Goal: Entertainment & Leisure: Browse casually

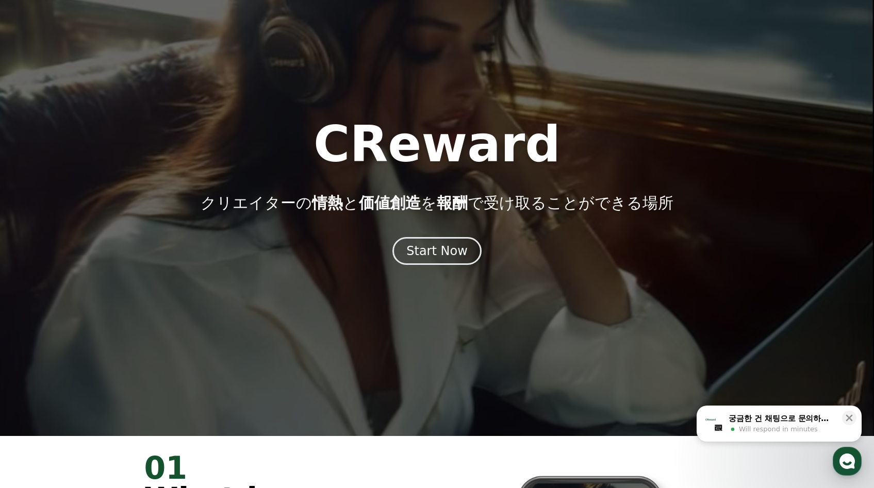
scroll to position [14, 0]
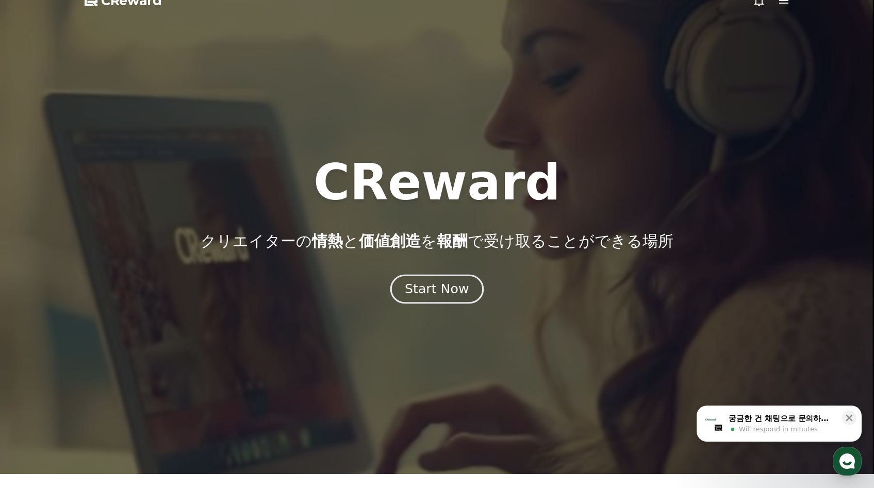
click at [454, 293] on div "Start Now" at bounding box center [437, 289] width 64 height 18
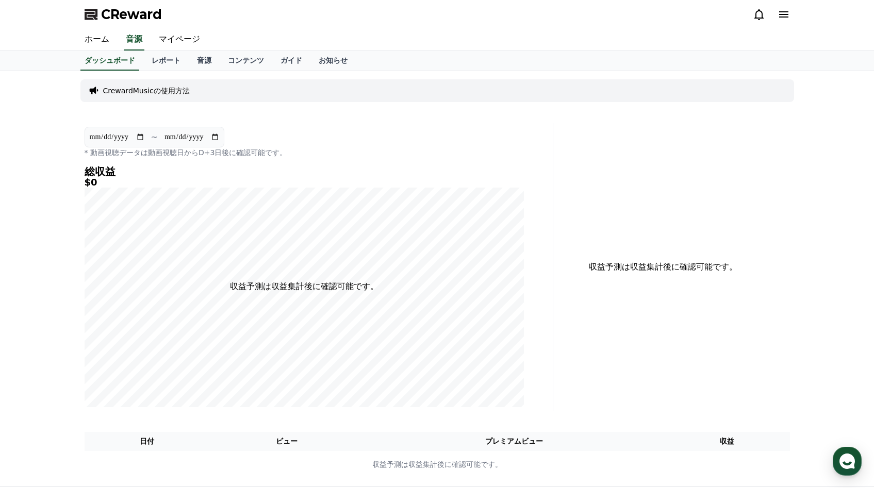
click at [189, 53] on link "音源" at bounding box center [204, 61] width 31 height 20
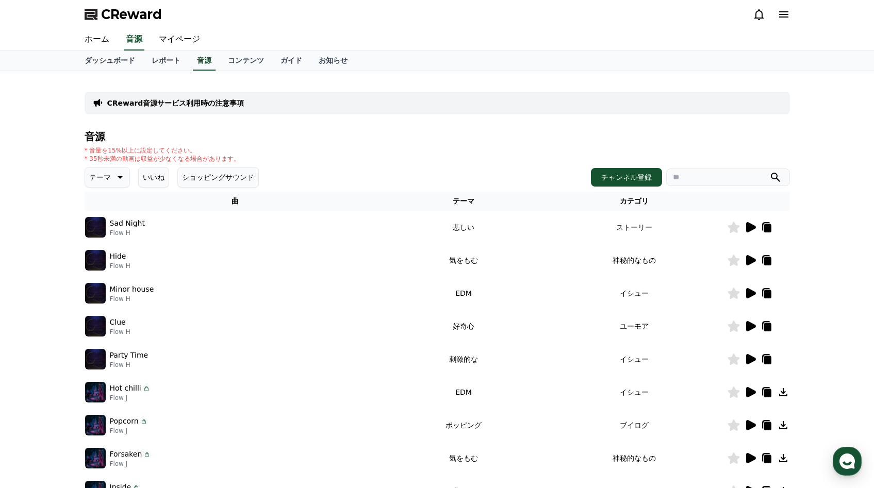
click at [105, 185] on button "テーマ" at bounding box center [107, 177] width 45 height 21
click at [57, 190] on div "CReward音源サービス利用時の注意事項 音源 * 音量を15%以上に設定してください。 * 35秒未満の動画は収益が少なくなる場合があります。 テーマ テ…" at bounding box center [437, 320] width 874 height 499
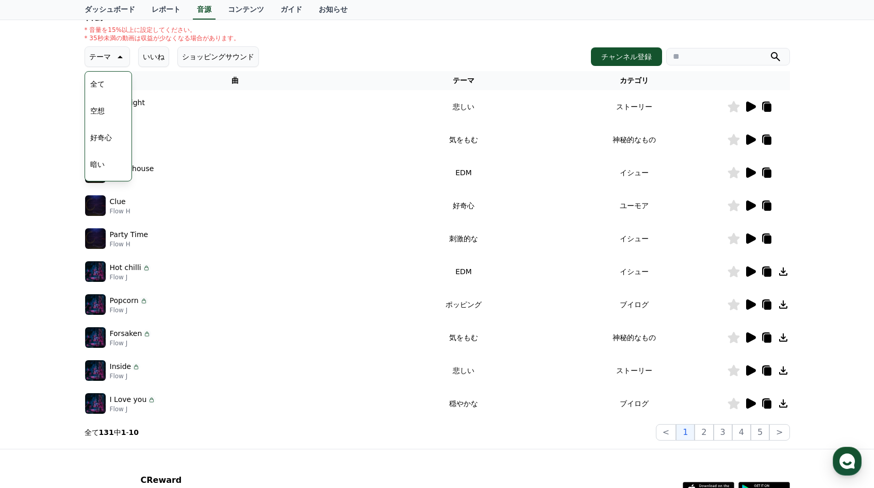
scroll to position [131, 0]
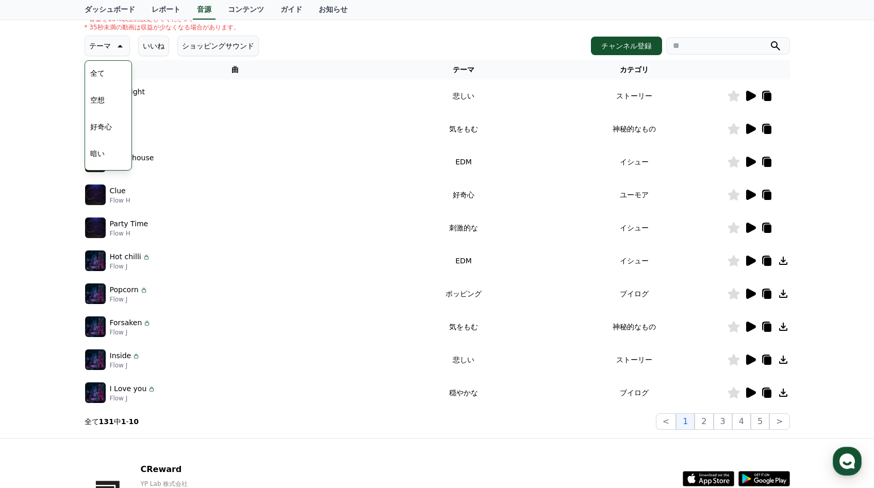
click at [746, 189] on icon at bounding box center [750, 195] width 12 height 12
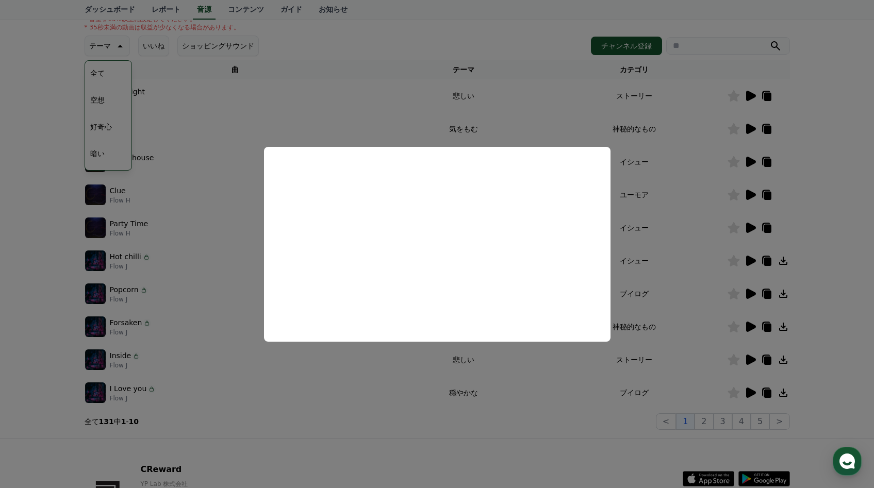
click at [481, 446] on button "close modal" at bounding box center [437, 244] width 874 height 488
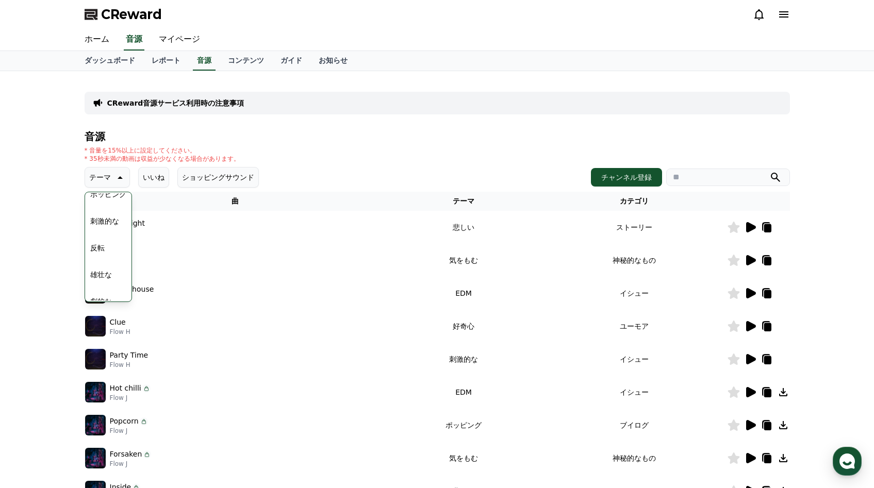
scroll to position [247, 0]
click at [104, 219] on button "喜ばしい" at bounding box center [104, 225] width 37 height 23
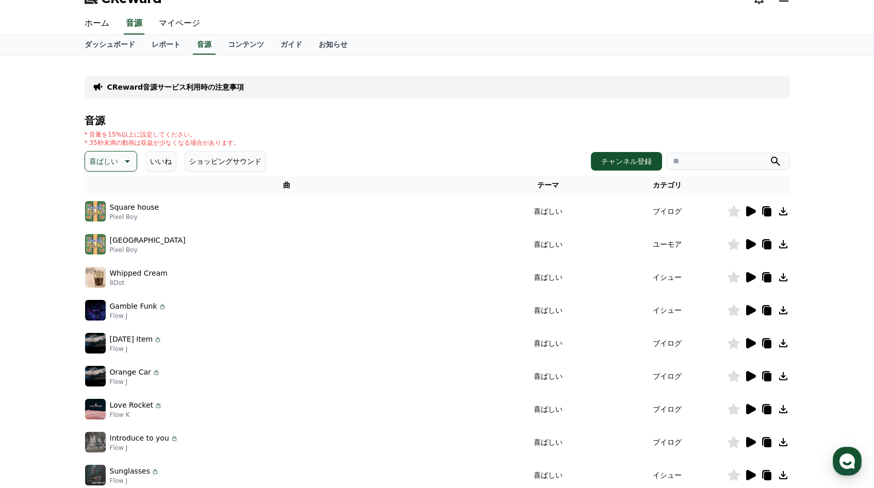
scroll to position [24, 0]
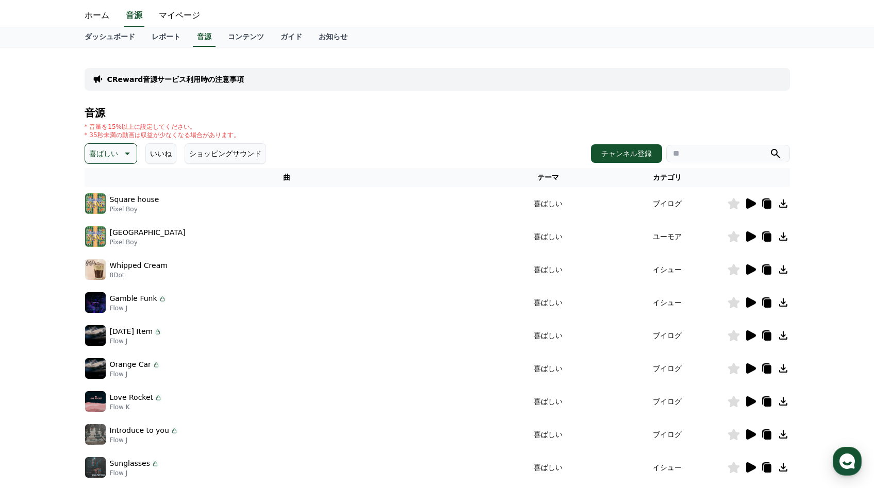
click at [747, 237] on icon at bounding box center [751, 236] width 10 height 10
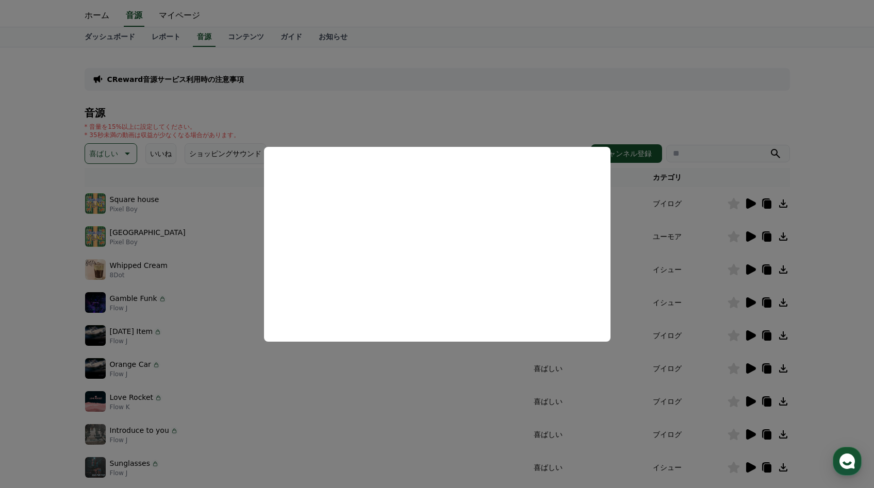
click at [353, 377] on button "close modal" at bounding box center [437, 244] width 874 height 488
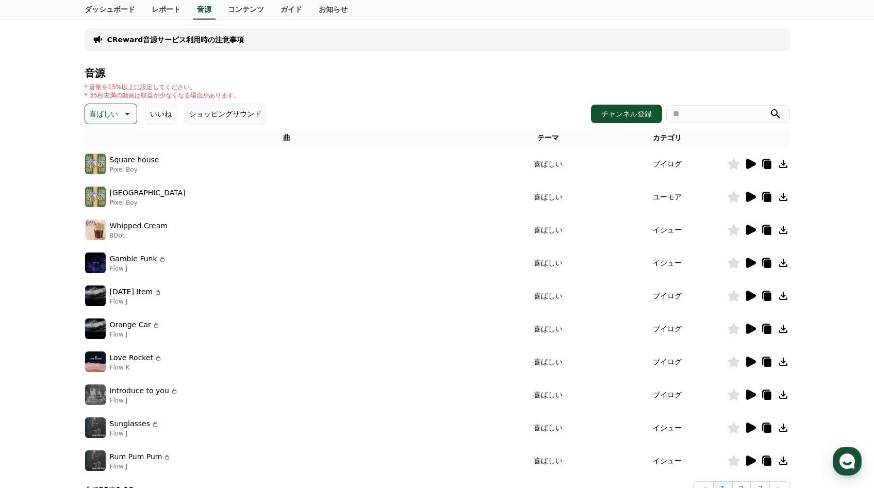
scroll to position [133, 0]
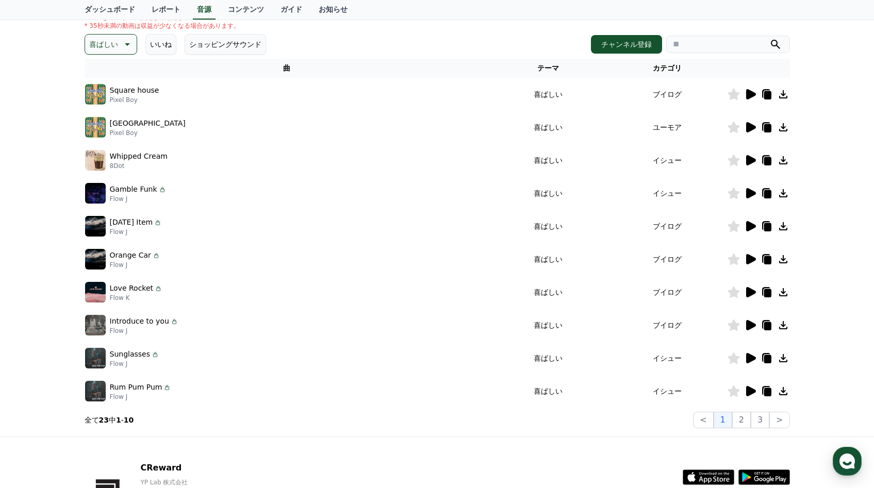
click at [747, 294] on icon at bounding box center [751, 292] width 10 height 10
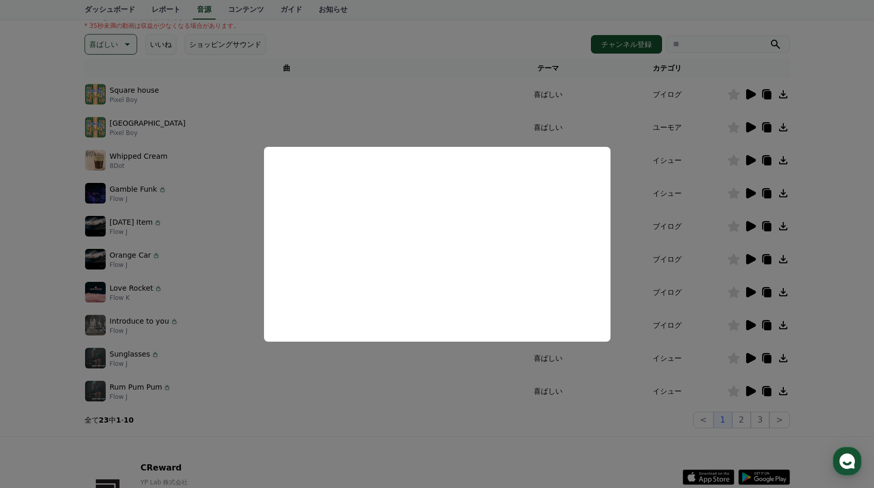
click at [419, 409] on button "close modal" at bounding box center [437, 244] width 874 height 488
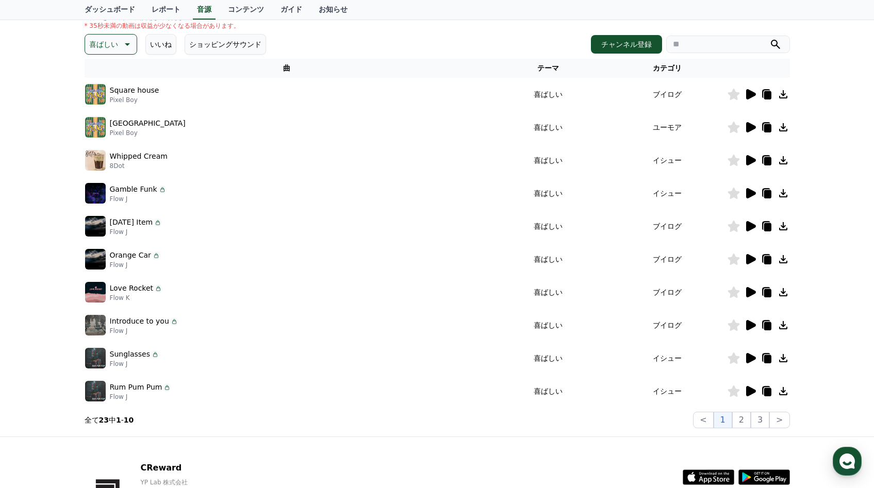
click at [746, 262] on icon at bounding box center [751, 259] width 10 height 10
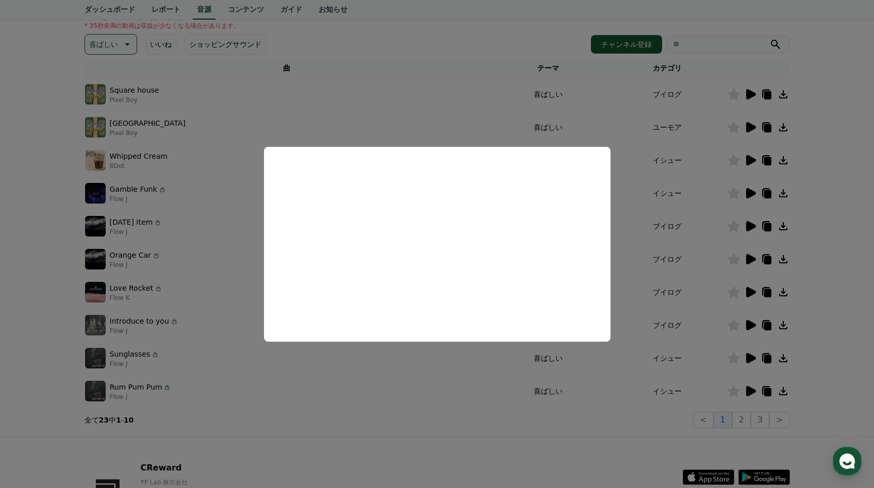
click at [209, 212] on button "close modal" at bounding box center [437, 244] width 874 height 488
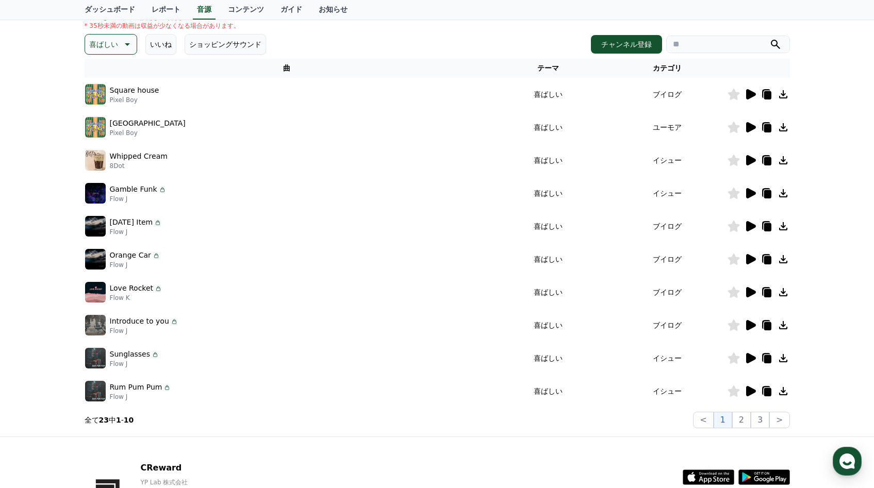
click at [748, 165] on icon at bounding box center [750, 160] width 12 height 12
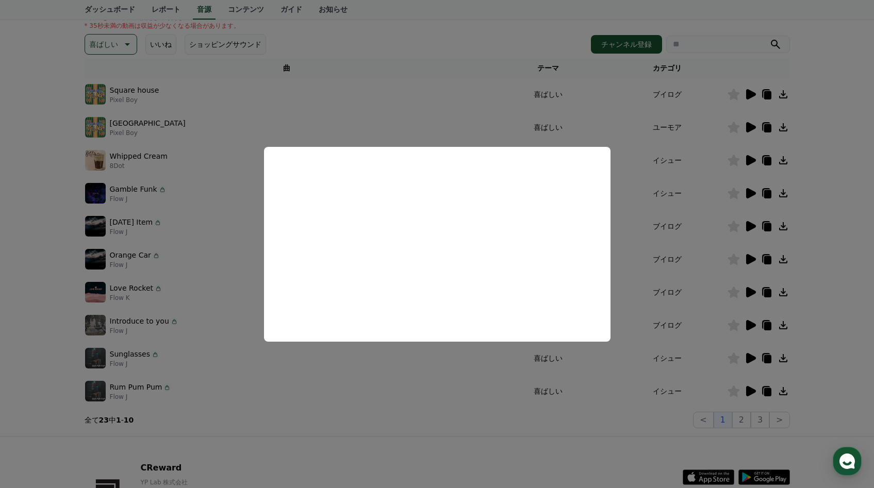
click at [443, 38] on button "close modal" at bounding box center [437, 244] width 874 height 488
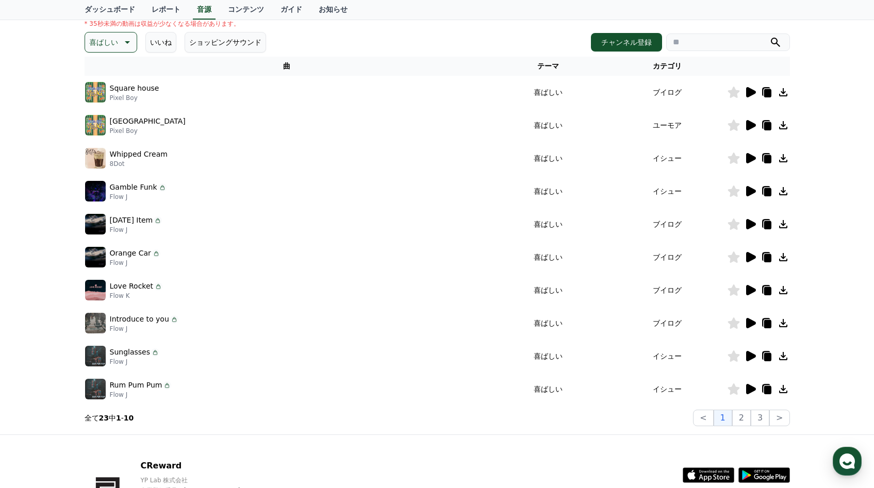
scroll to position [135, 0]
click at [748, 415] on button "2" at bounding box center [741, 418] width 19 height 16
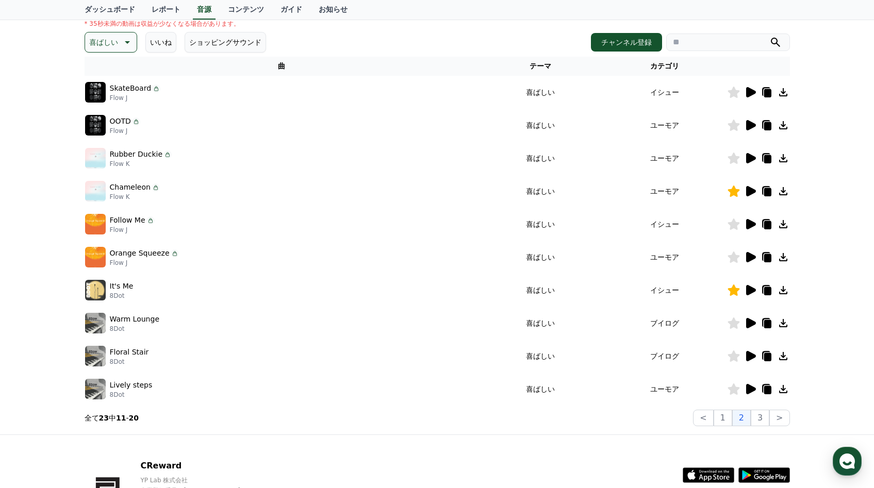
click at [750, 89] on icon at bounding box center [751, 92] width 10 height 10
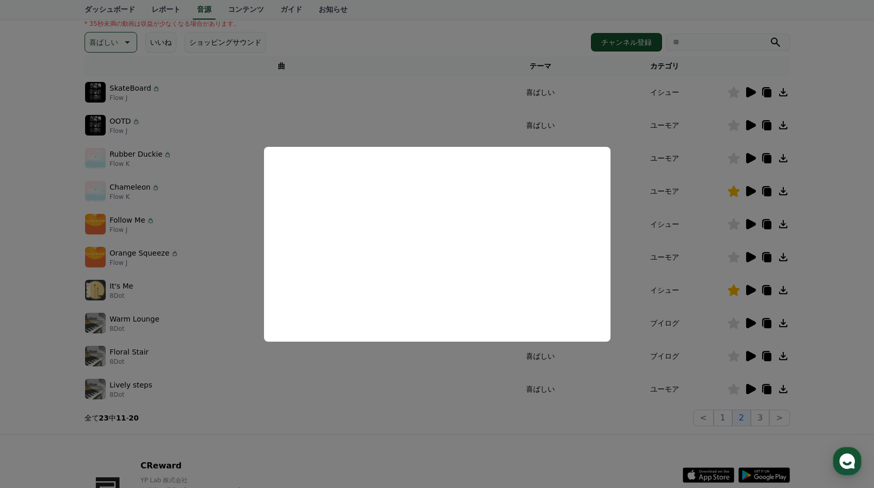
click at [436, 110] on button "close modal" at bounding box center [437, 244] width 874 height 488
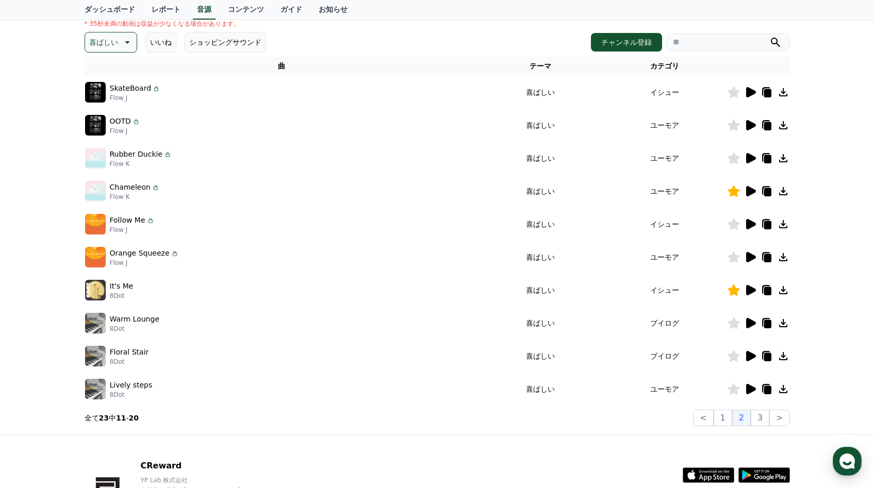
click at [747, 124] on icon at bounding box center [751, 125] width 10 height 10
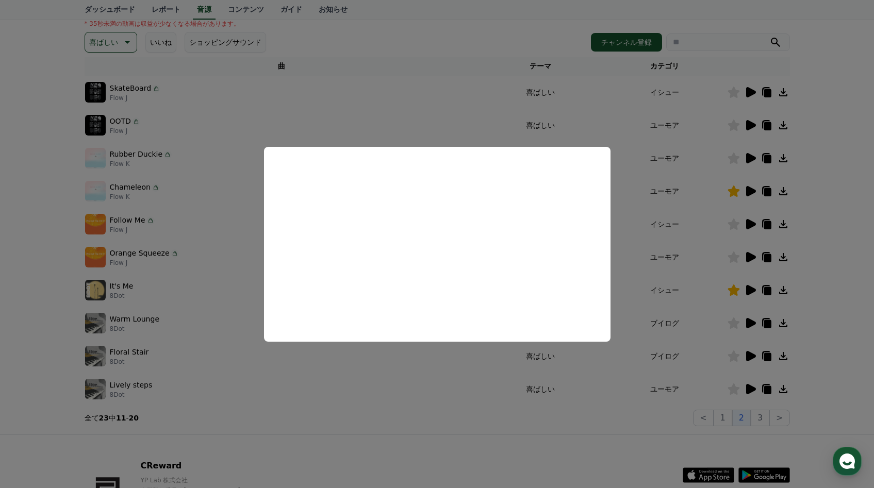
click at [430, 97] on button "close modal" at bounding box center [437, 244] width 874 height 488
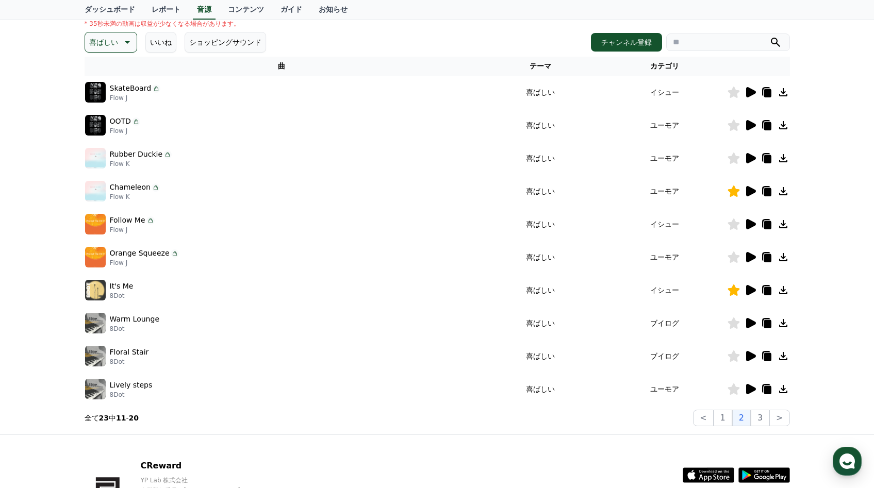
click at [747, 161] on icon at bounding box center [751, 158] width 10 height 10
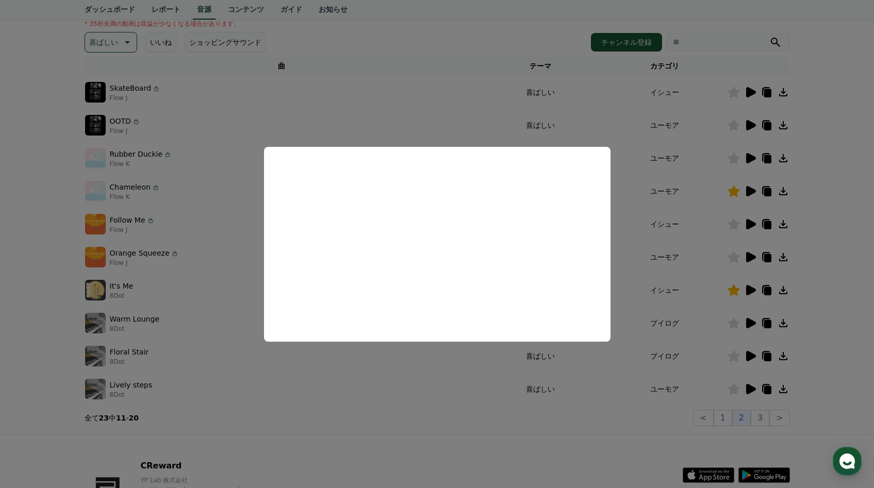
click at [451, 357] on button "close modal" at bounding box center [437, 244] width 874 height 488
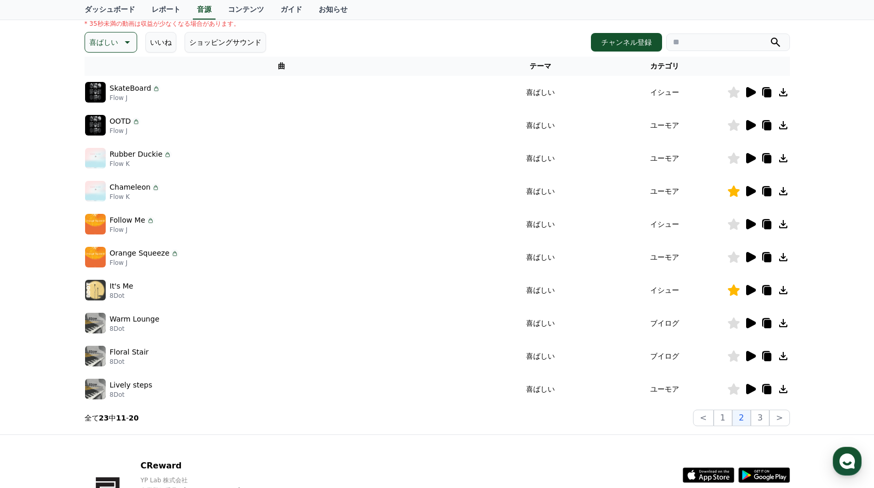
click at [734, 156] on icon at bounding box center [733, 158] width 12 height 11
click at [753, 322] on icon at bounding box center [751, 323] width 10 height 10
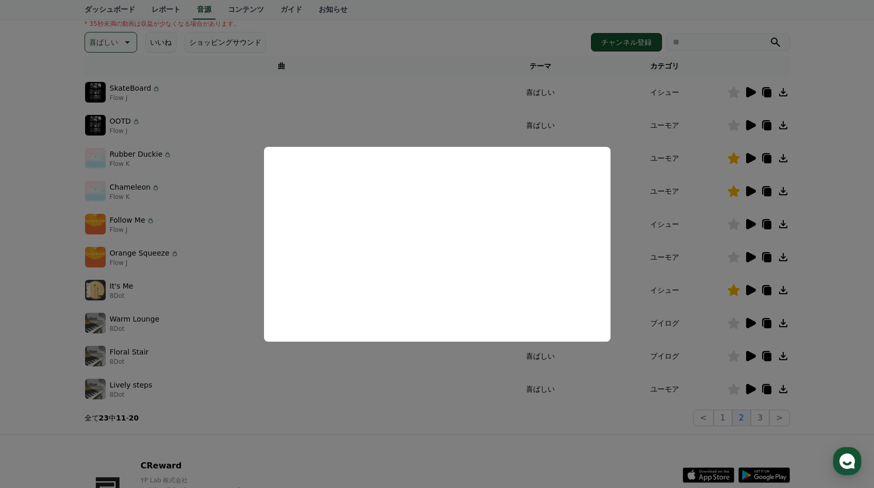
click at [227, 429] on button "close modal" at bounding box center [437, 244] width 874 height 488
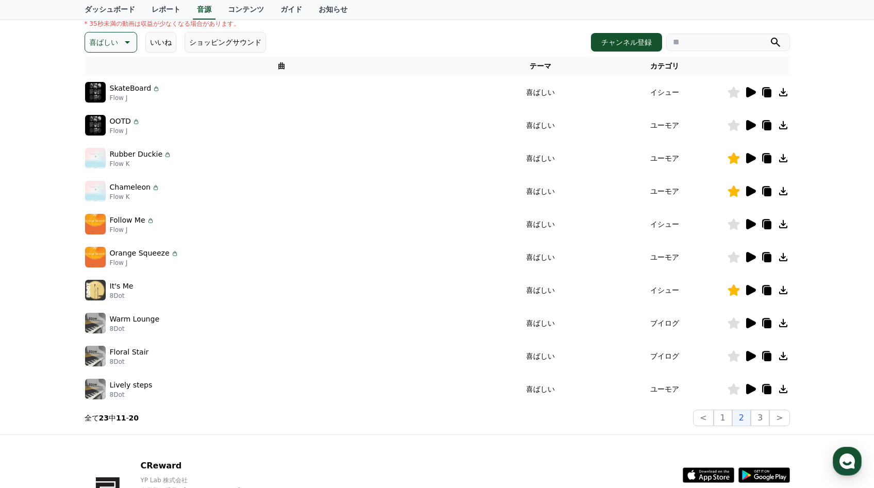
click at [753, 354] on icon at bounding box center [751, 356] width 10 height 10
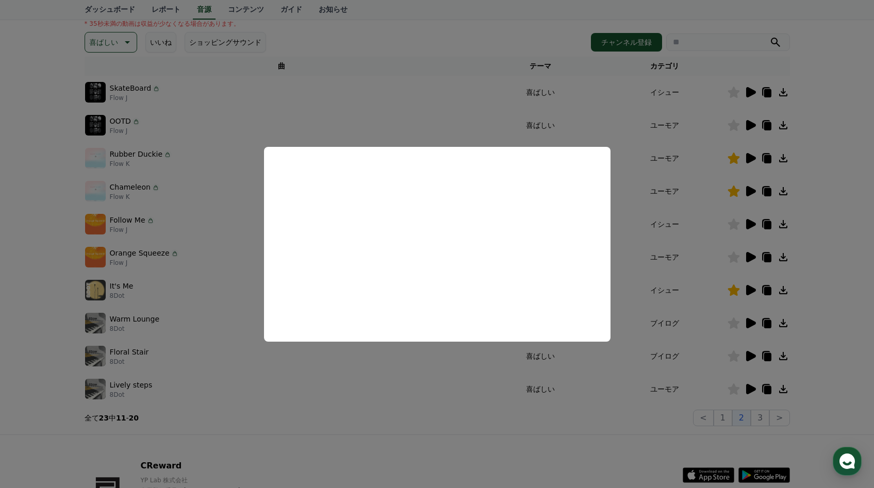
click at [425, 397] on button "close modal" at bounding box center [437, 244] width 874 height 488
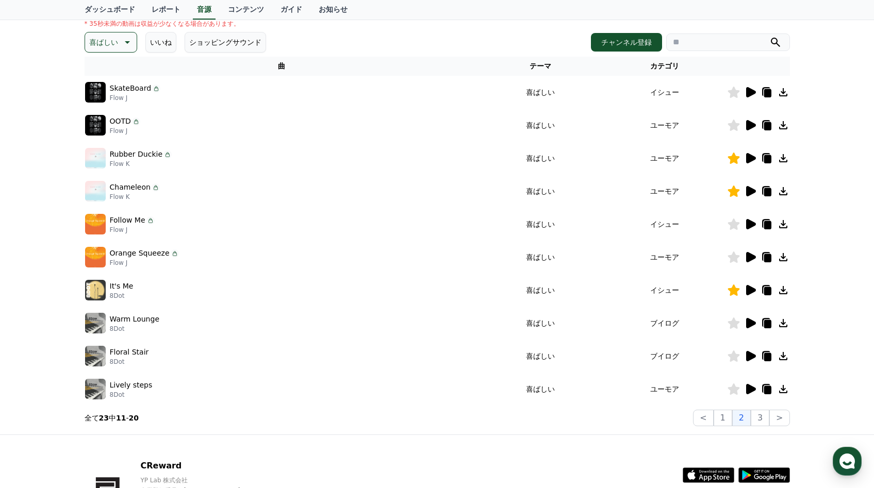
click at [748, 389] on icon at bounding box center [751, 389] width 10 height 10
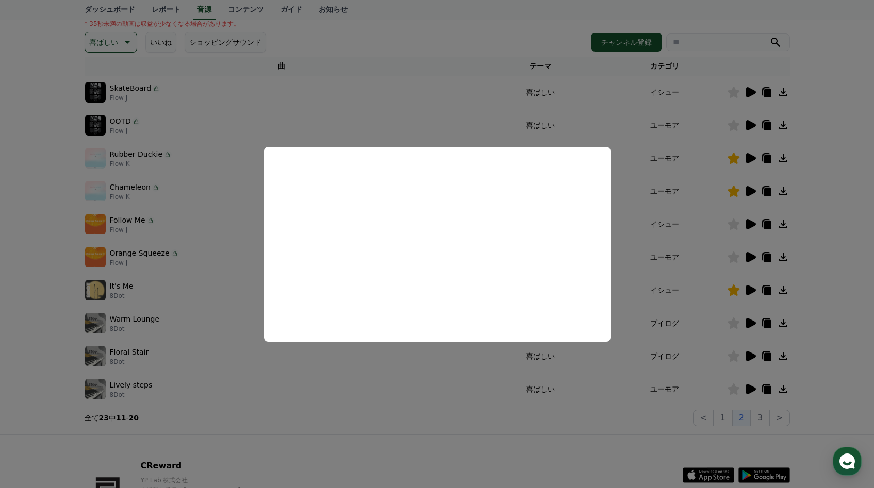
click at [546, 427] on button "close modal" at bounding box center [437, 244] width 874 height 488
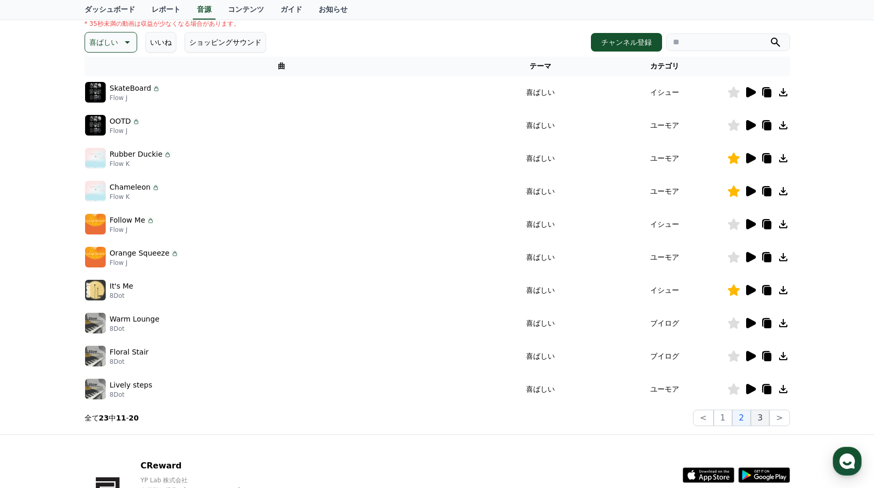
click at [758, 417] on button "3" at bounding box center [760, 418] width 19 height 16
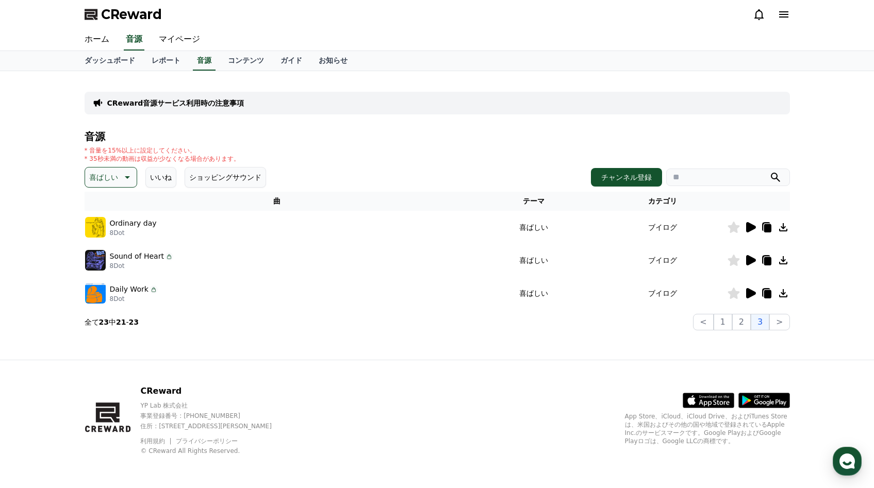
click at [751, 224] on icon at bounding box center [751, 227] width 10 height 10
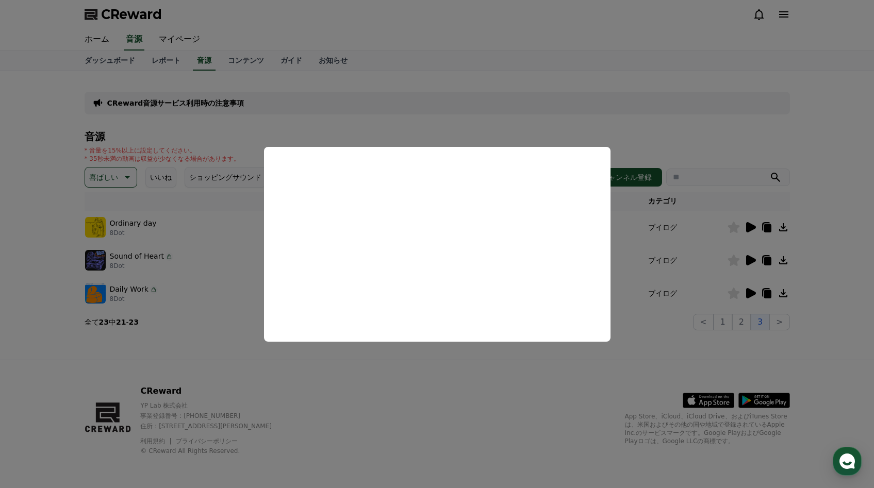
click at [486, 360] on button "close modal" at bounding box center [437, 244] width 874 height 488
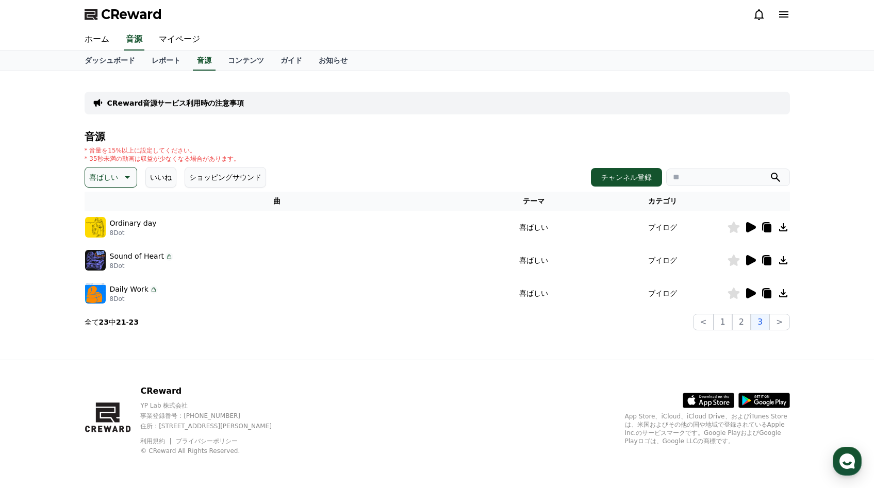
click at [750, 262] on icon at bounding box center [751, 260] width 10 height 10
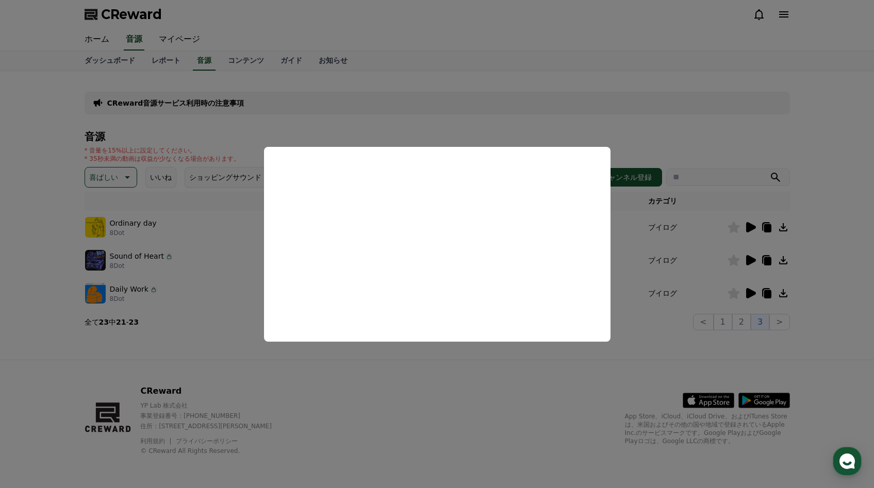
click at [723, 358] on button "close modal" at bounding box center [437, 244] width 874 height 488
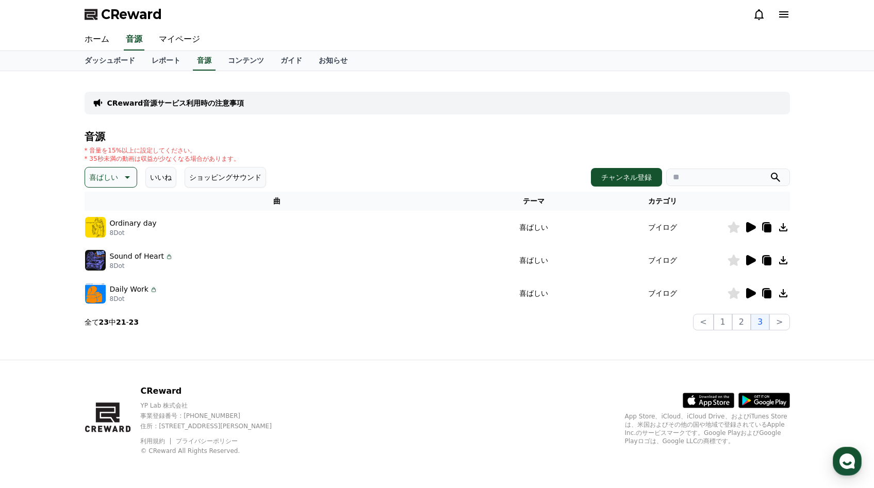
click at [754, 289] on icon at bounding box center [750, 293] width 12 height 12
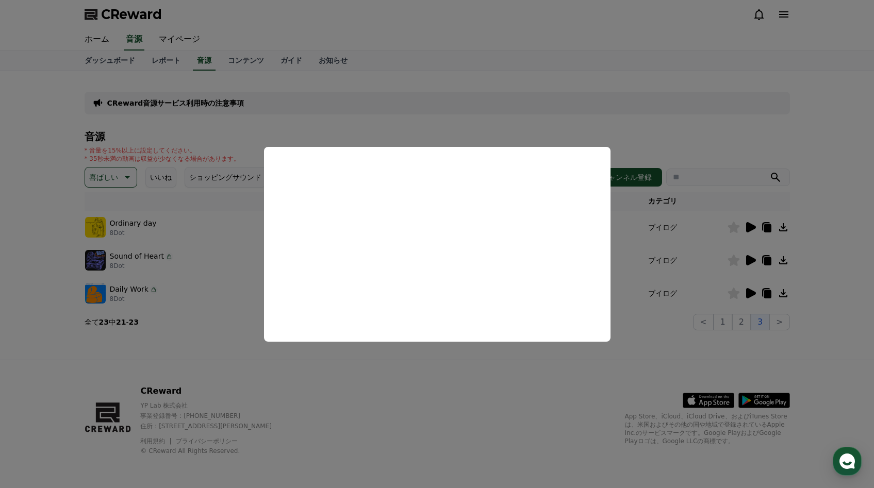
click at [457, 363] on button "close modal" at bounding box center [437, 244] width 874 height 488
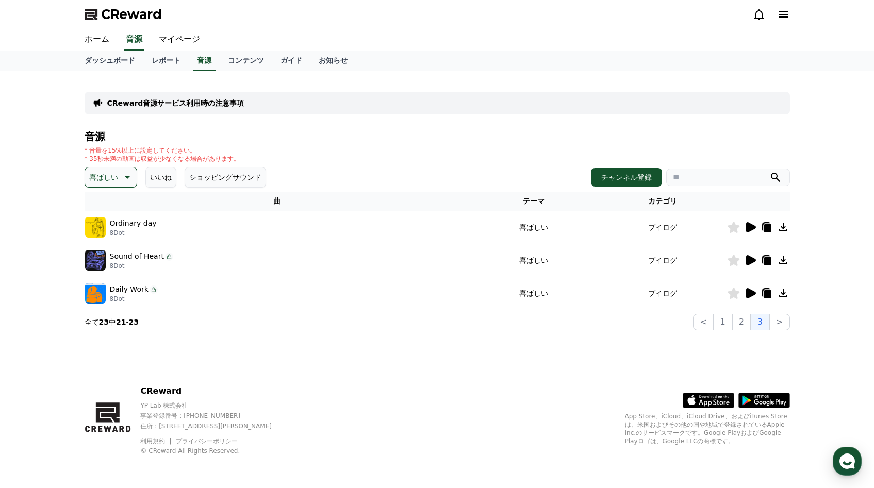
click at [97, 174] on p "喜ばしい" at bounding box center [103, 177] width 29 height 14
click at [106, 229] on button "穏やかな" at bounding box center [104, 231] width 37 height 23
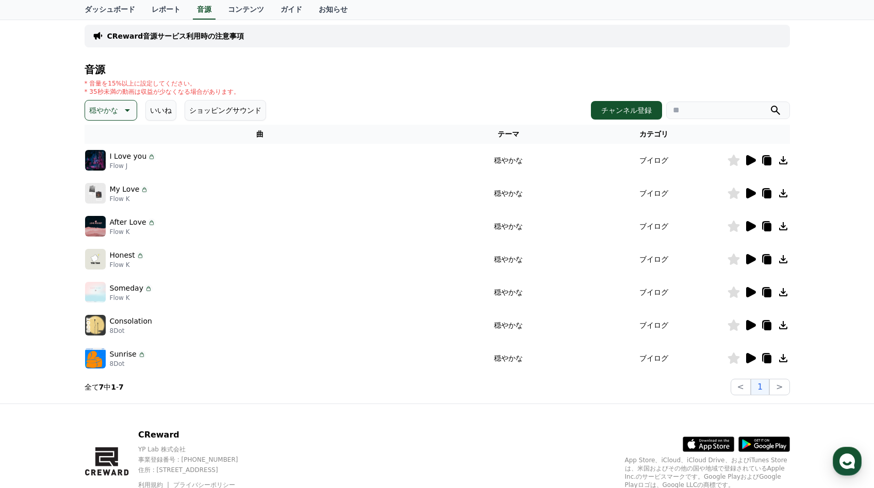
scroll to position [111, 0]
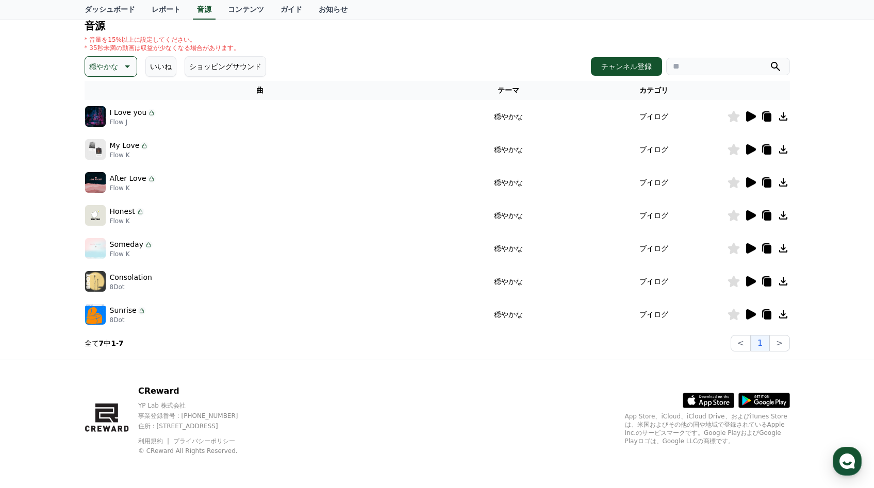
click at [744, 312] on icon at bounding box center [750, 314] width 12 height 12
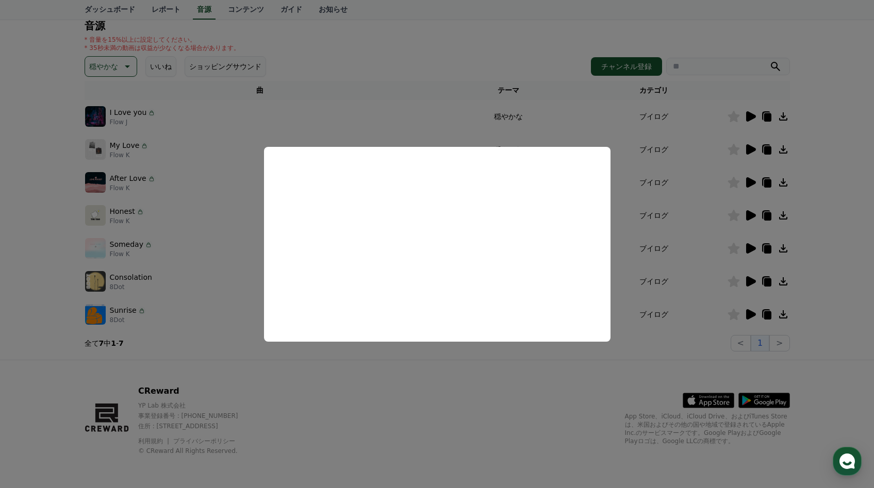
click at [839, 236] on button "close modal" at bounding box center [437, 244] width 874 height 488
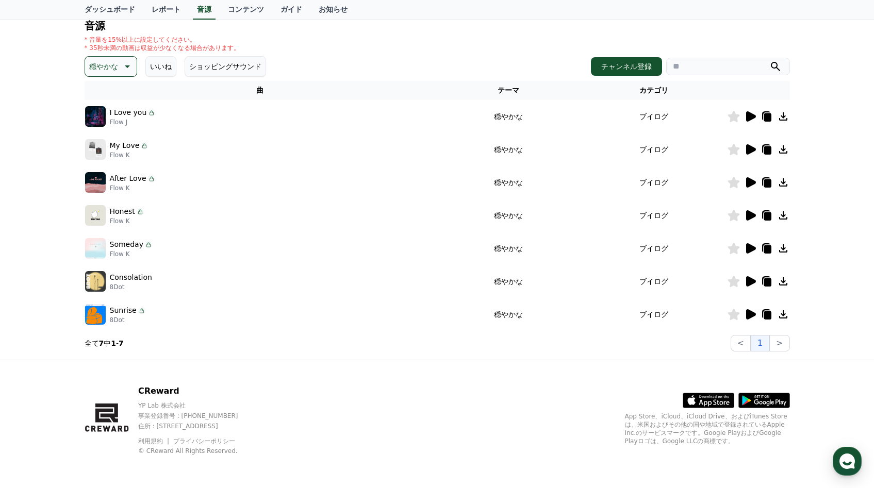
click at [749, 243] on icon at bounding box center [750, 248] width 12 height 12
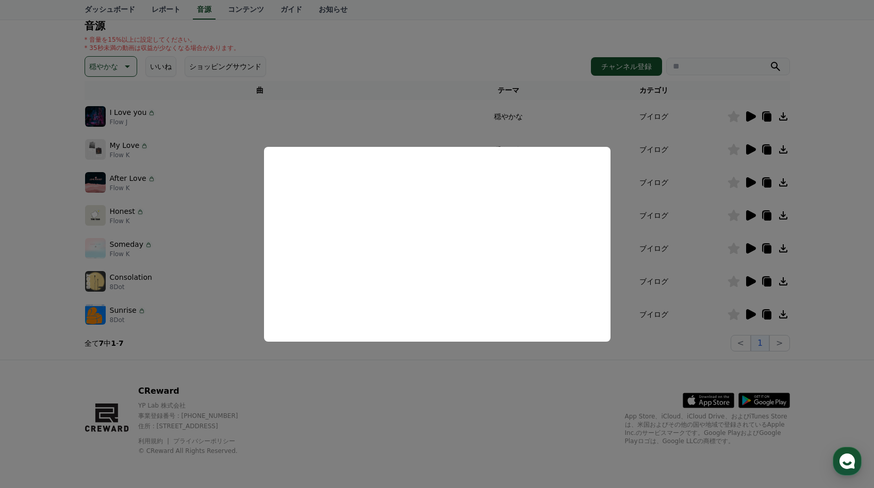
click at [28, 178] on button "close modal" at bounding box center [437, 244] width 874 height 488
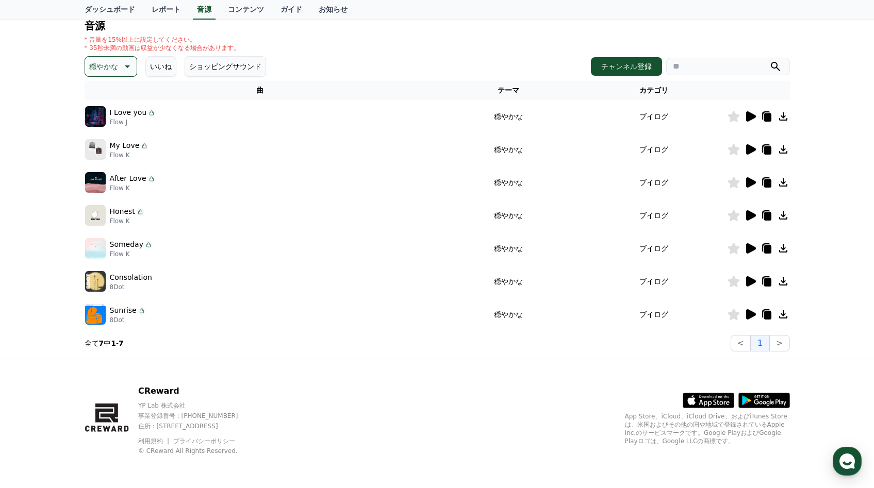
click at [101, 73] on p "穏やかな" at bounding box center [103, 66] width 29 height 14
click at [104, 141] on button "可愛い" at bounding box center [101, 135] width 30 height 23
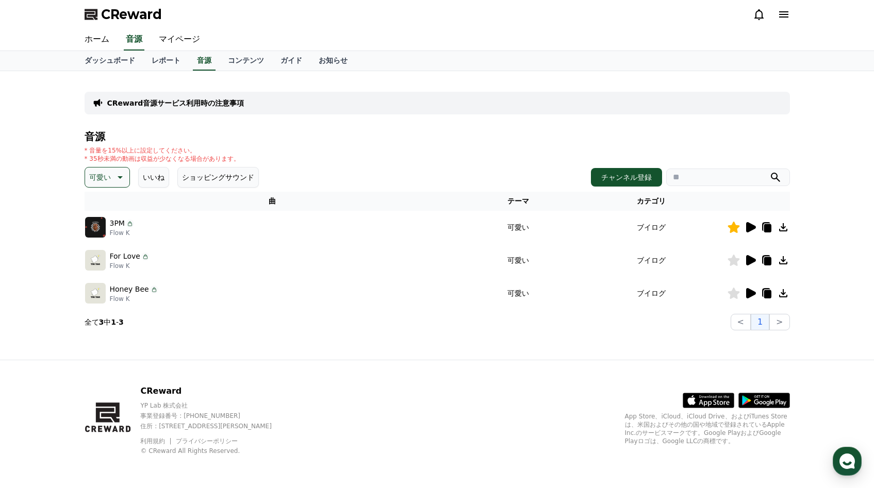
click at [752, 257] on icon at bounding box center [750, 260] width 12 height 12
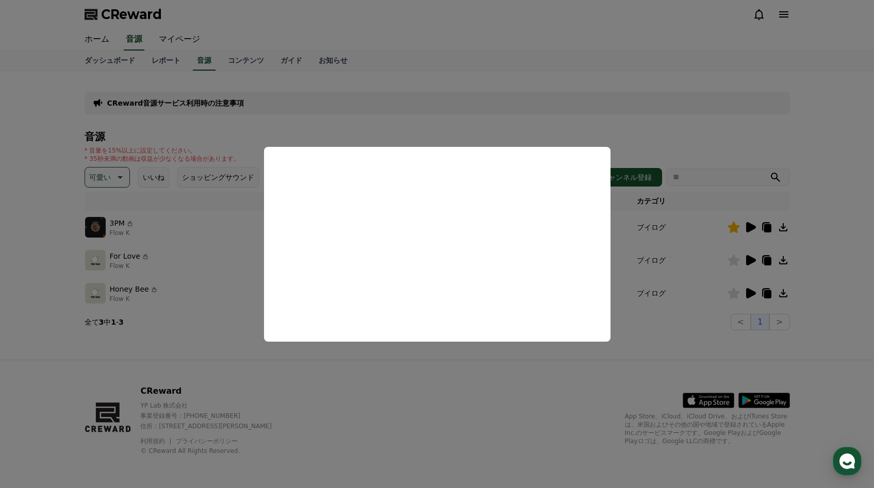
click at [637, 358] on button "close modal" at bounding box center [437, 244] width 874 height 488
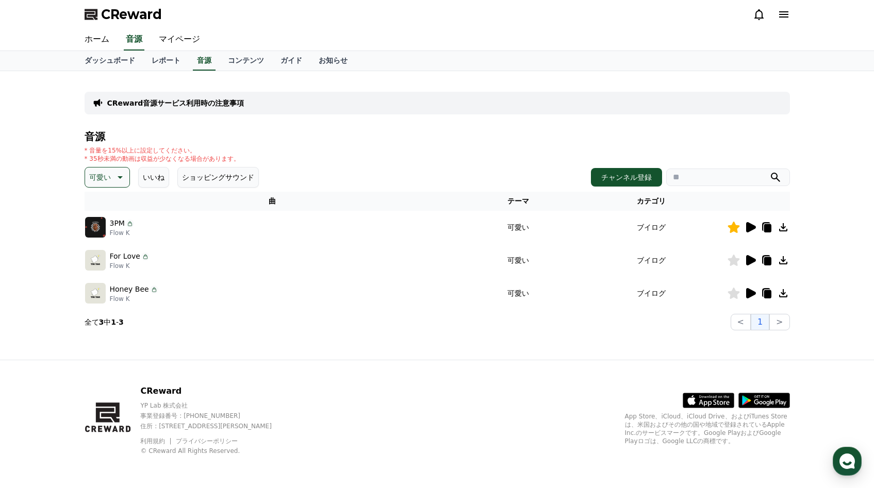
click at [754, 294] on icon at bounding box center [751, 293] width 10 height 10
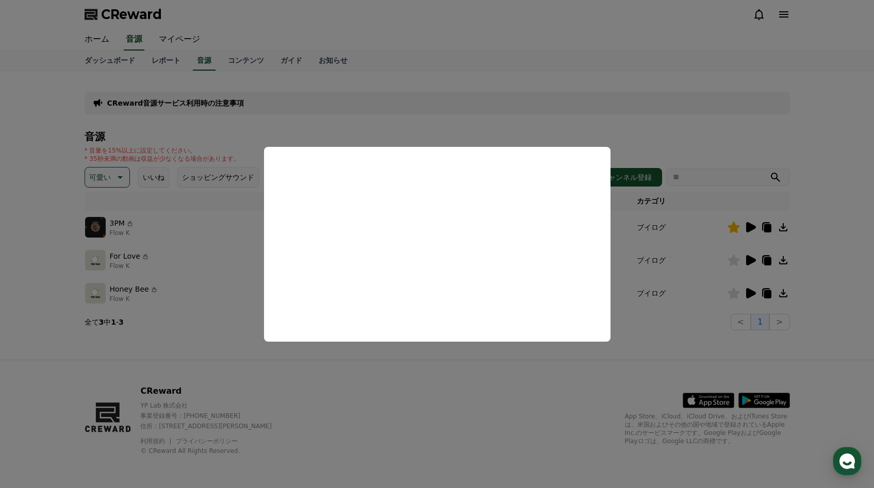
click at [633, 355] on button "close modal" at bounding box center [437, 244] width 874 height 488
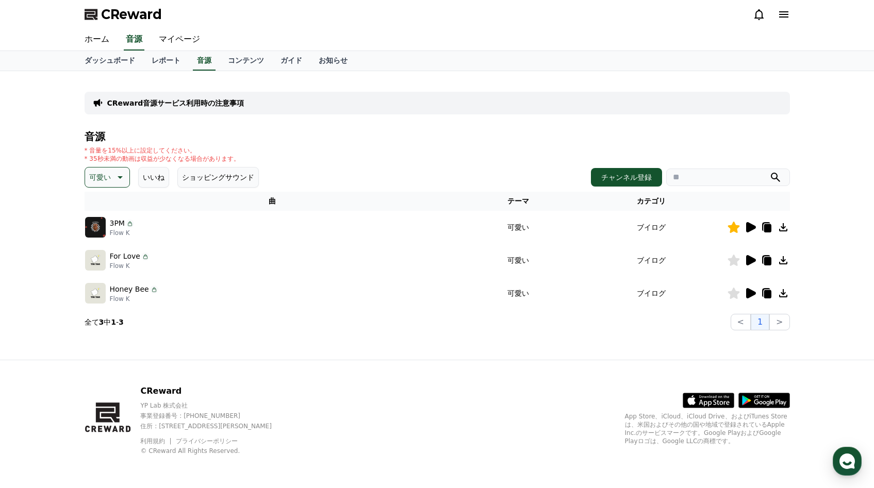
click at [731, 293] on icon at bounding box center [733, 293] width 12 height 11
click at [121, 171] on icon at bounding box center [119, 177] width 12 height 12
click at [110, 288] on button "喜劇的な" at bounding box center [104, 289] width 37 height 23
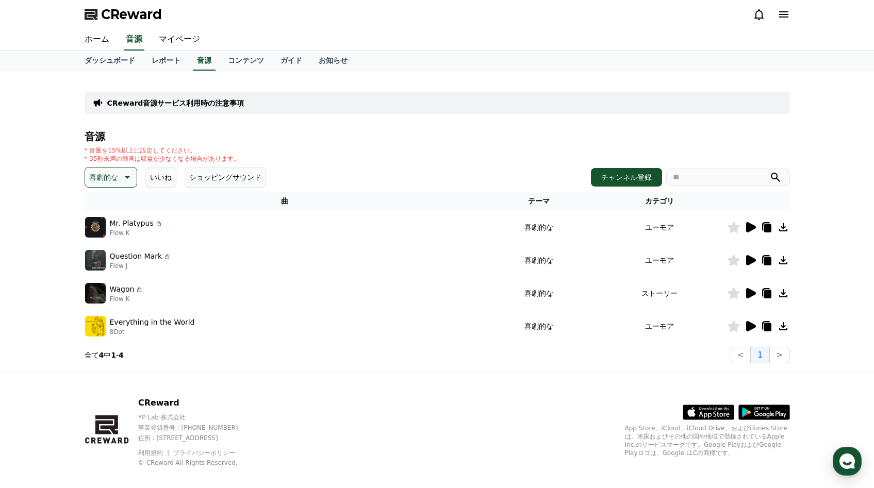
click at [744, 237] on td at bounding box center [758, 227] width 63 height 33
click at [748, 224] on icon at bounding box center [751, 227] width 10 height 10
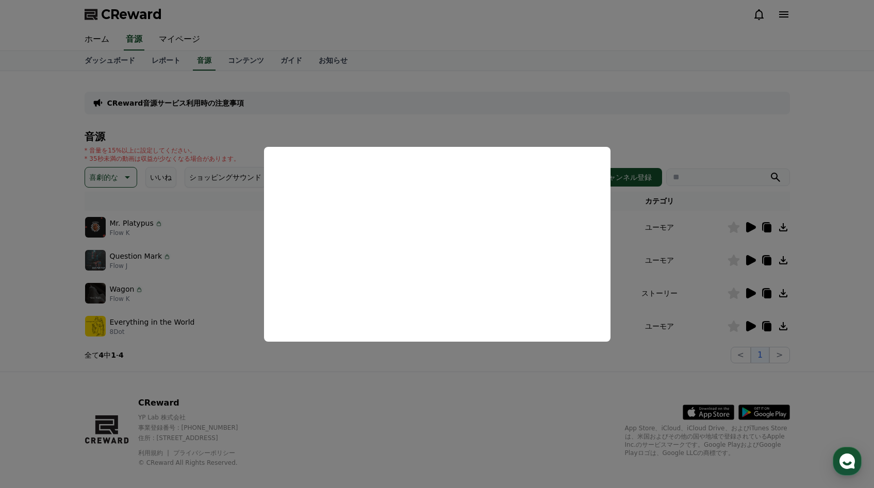
click at [407, 361] on button "close modal" at bounding box center [437, 244] width 874 height 488
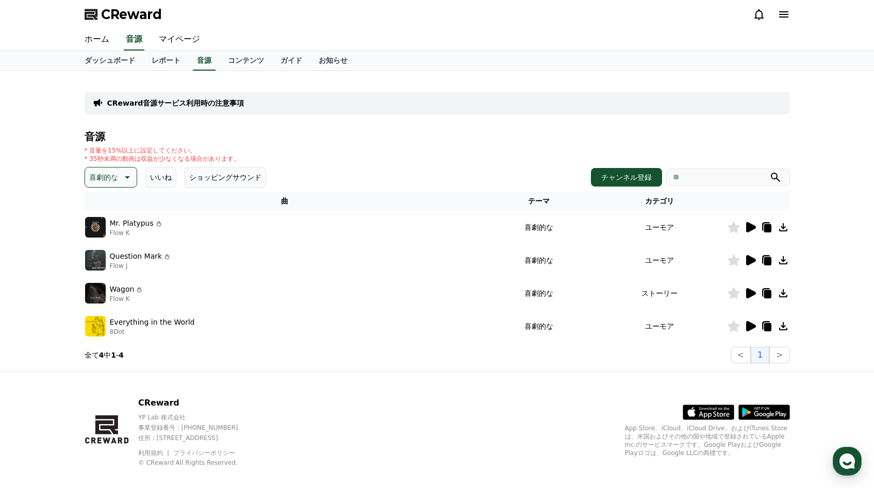
click at [753, 260] on icon at bounding box center [751, 260] width 10 height 10
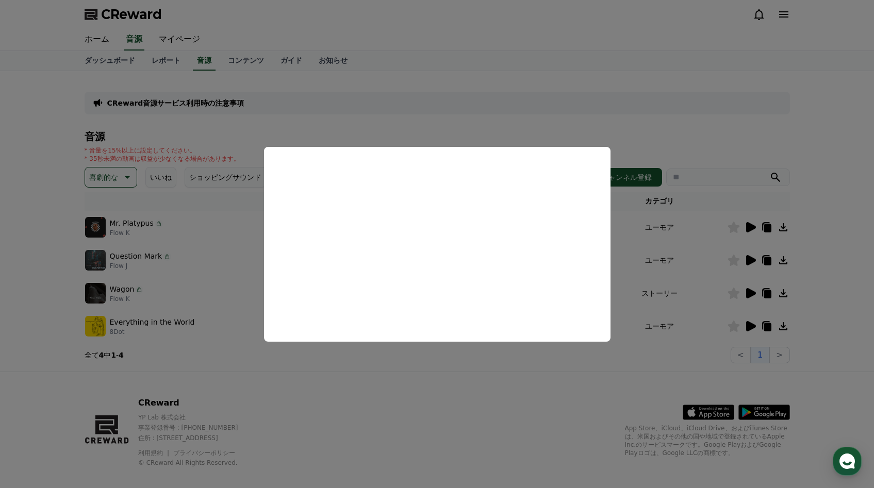
click at [435, 360] on button "close modal" at bounding box center [437, 244] width 874 height 488
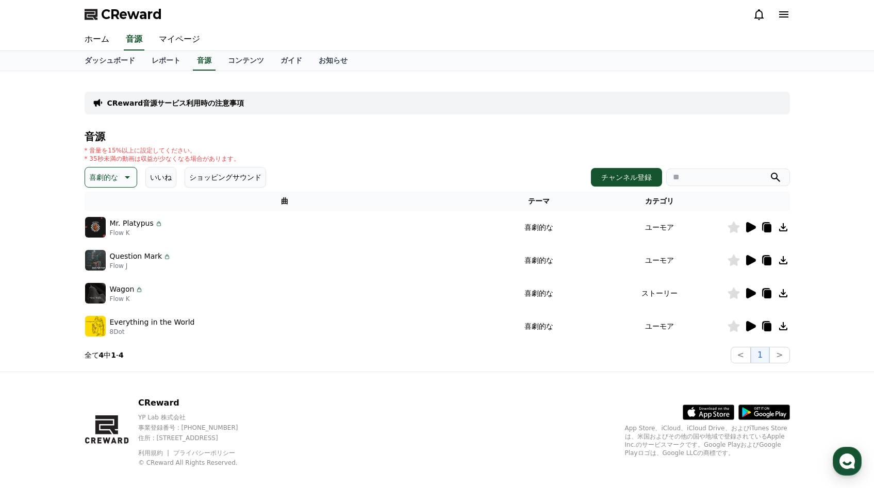
click at [749, 291] on icon at bounding box center [751, 293] width 10 height 10
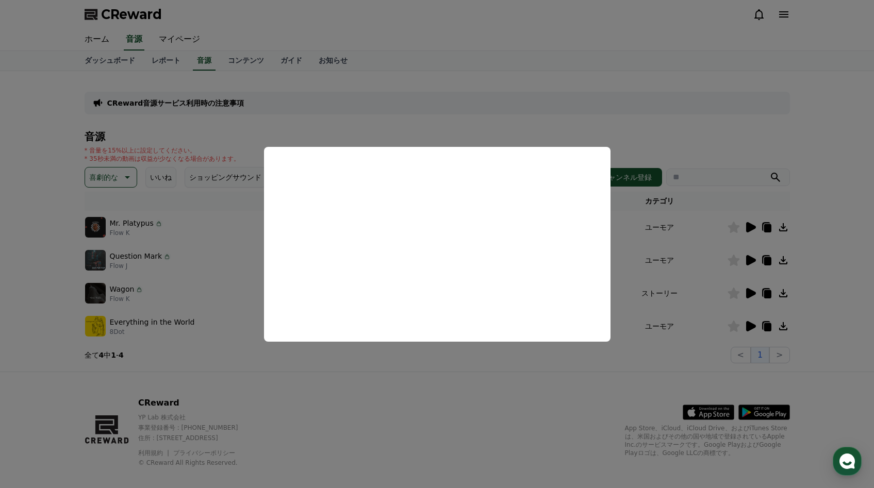
click at [446, 362] on button "close modal" at bounding box center [437, 244] width 874 height 488
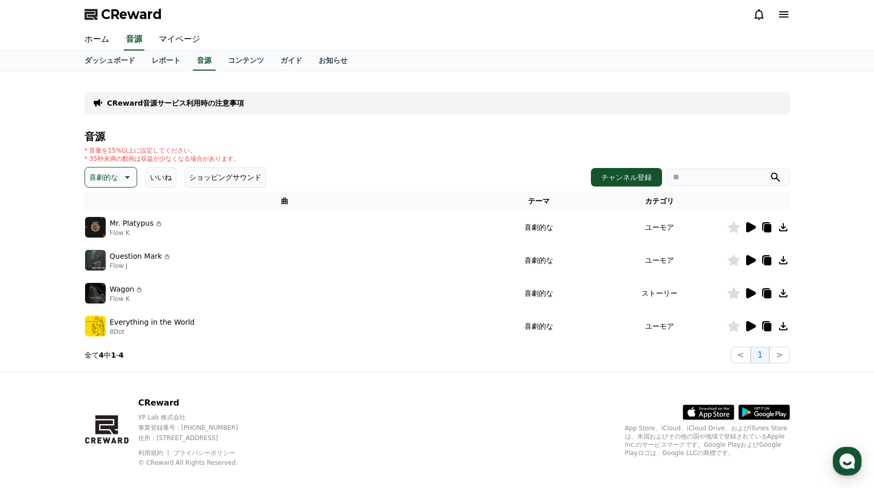
click at [747, 291] on icon at bounding box center [751, 293] width 10 height 10
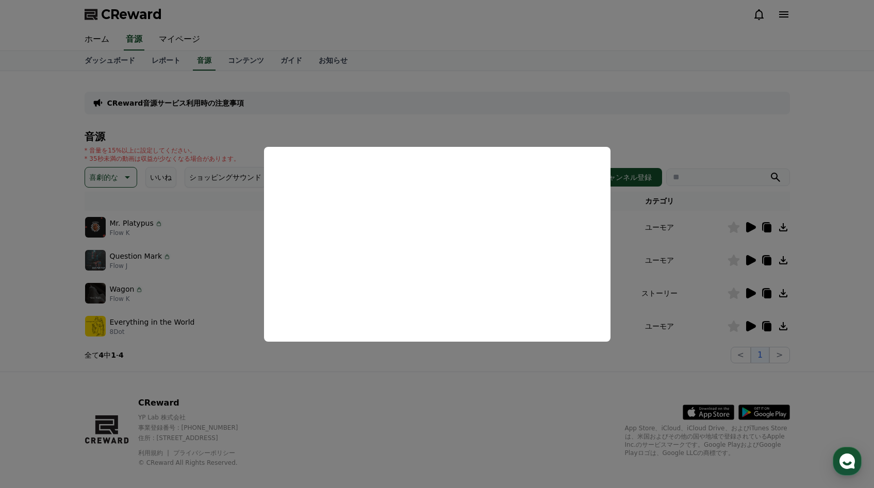
click at [418, 371] on button "close modal" at bounding box center [437, 244] width 874 height 488
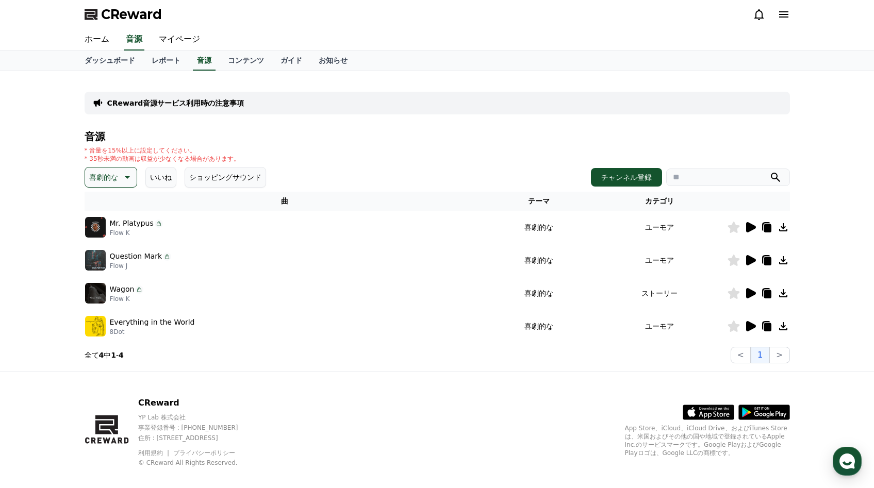
click at [727, 299] on icon at bounding box center [733, 293] width 12 height 11
click at [746, 327] on icon at bounding box center [751, 326] width 10 height 10
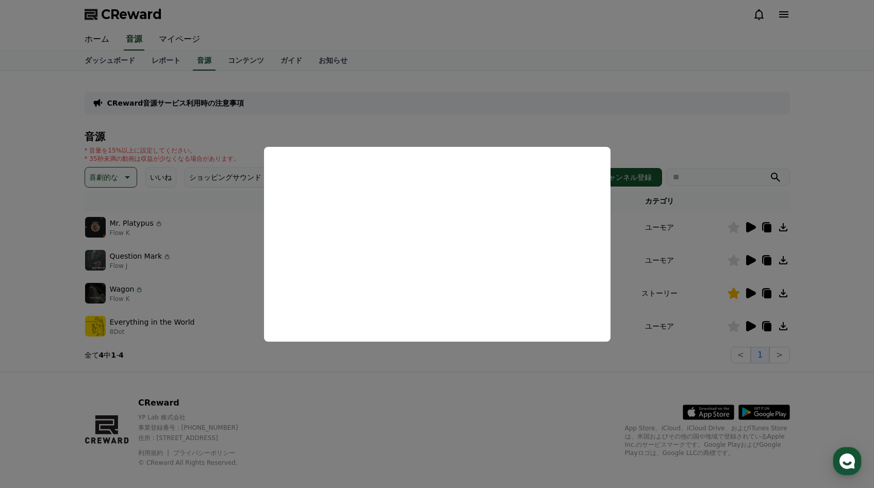
click at [348, 367] on button "close modal" at bounding box center [437, 244] width 874 height 488
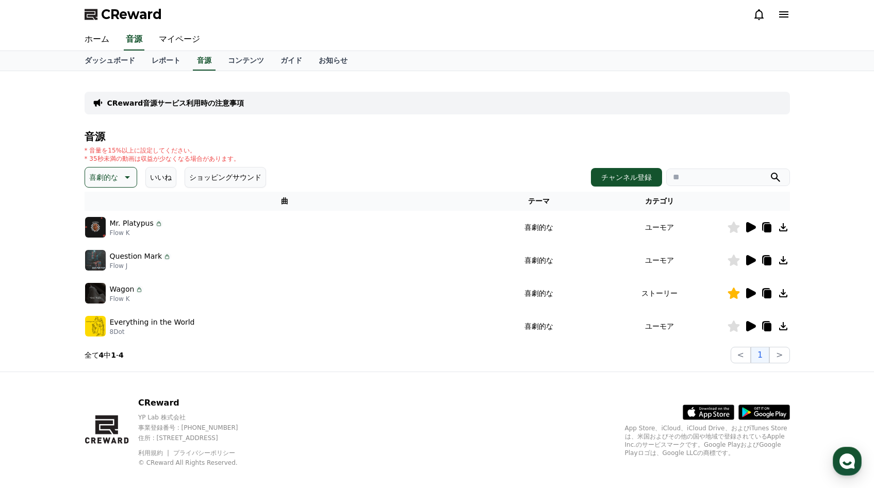
click at [112, 173] on p "喜劇的な" at bounding box center [103, 177] width 29 height 14
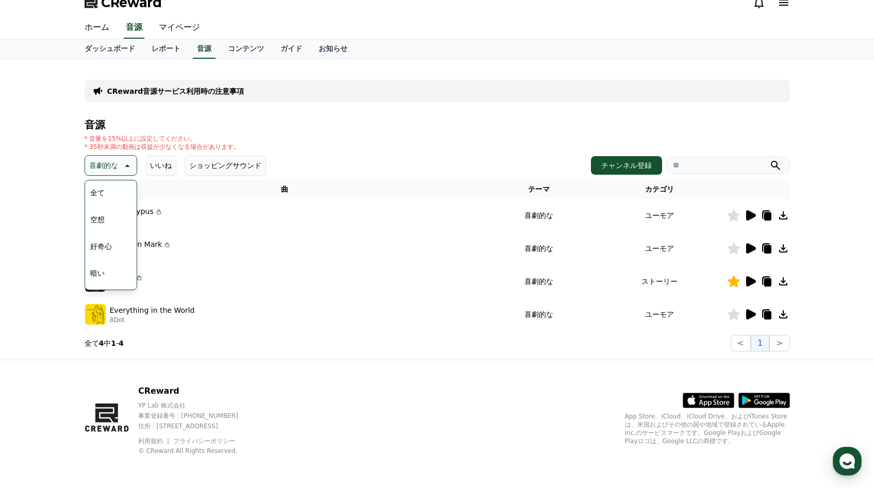
click at [103, 256] on button "好奇心" at bounding box center [101, 246] width 30 height 23
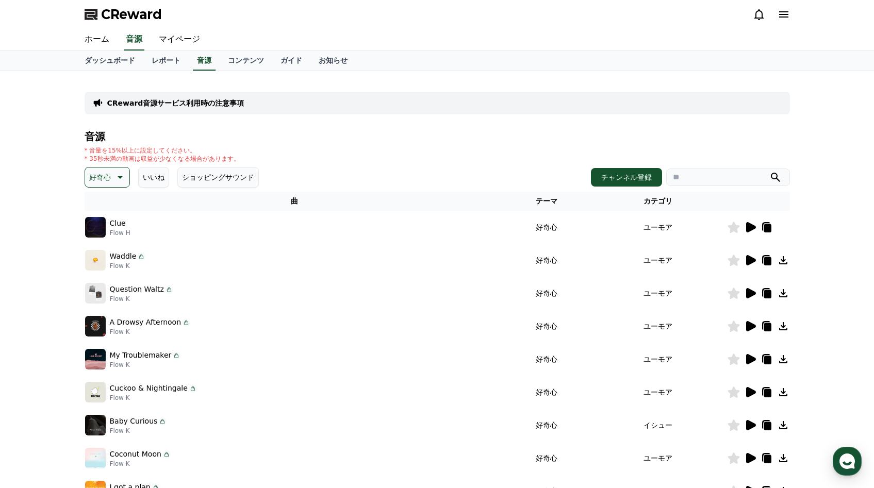
click at [745, 222] on icon at bounding box center [750, 227] width 12 height 12
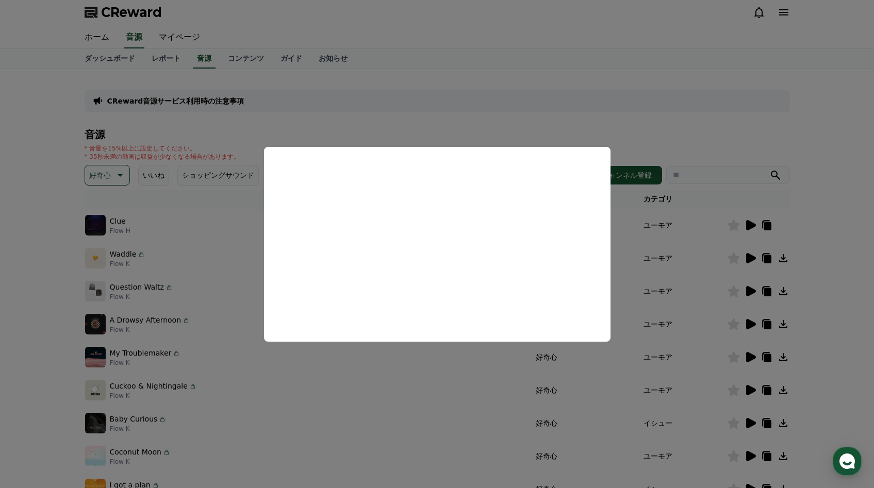
click at [413, 363] on button "close modal" at bounding box center [437, 244] width 874 height 488
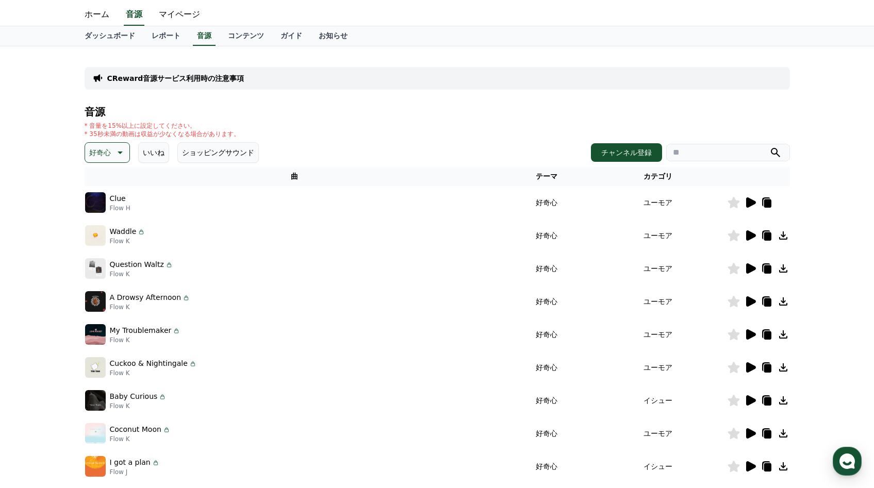
scroll to position [36, 0]
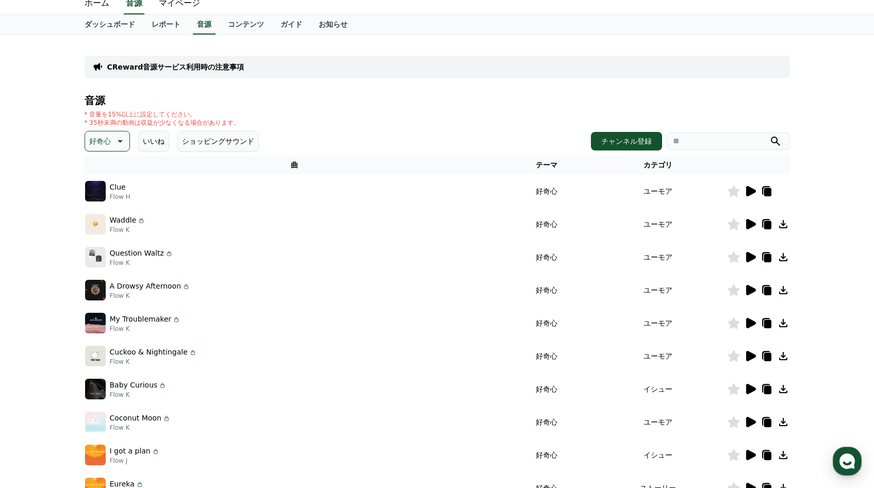
click at [749, 422] on icon at bounding box center [751, 422] width 10 height 10
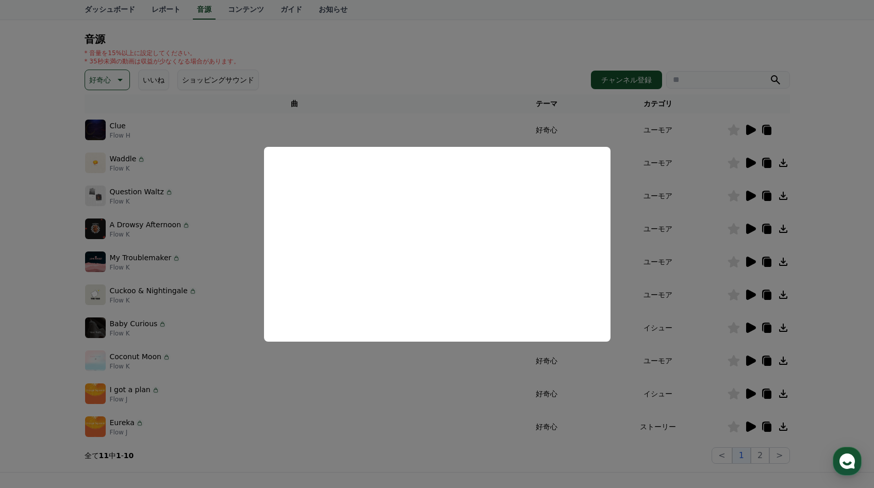
scroll to position [98, 0]
click at [476, 357] on button "close modal" at bounding box center [437, 244] width 874 height 488
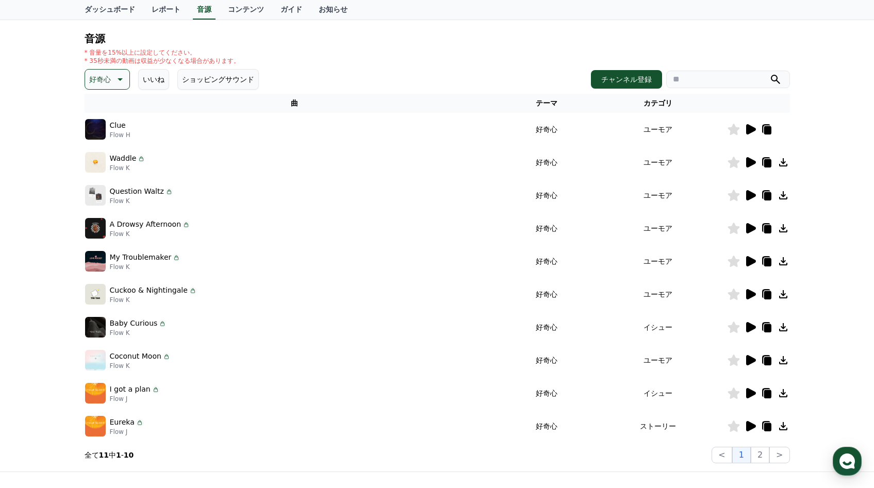
click at [751, 388] on icon at bounding box center [750, 393] width 12 height 12
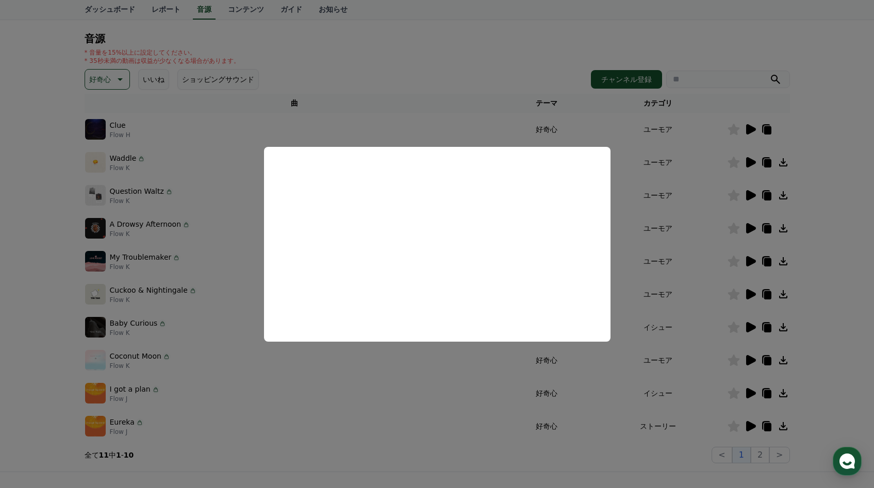
click at [619, 402] on button "close modal" at bounding box center [437, 244] width 874 height 488
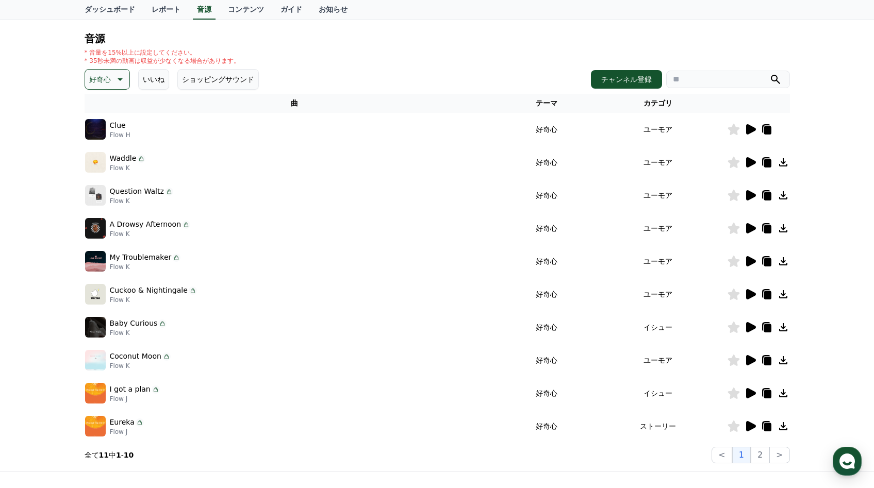
click at [747, 429] on icon at bounding box center [751, 426] width 10 height 10
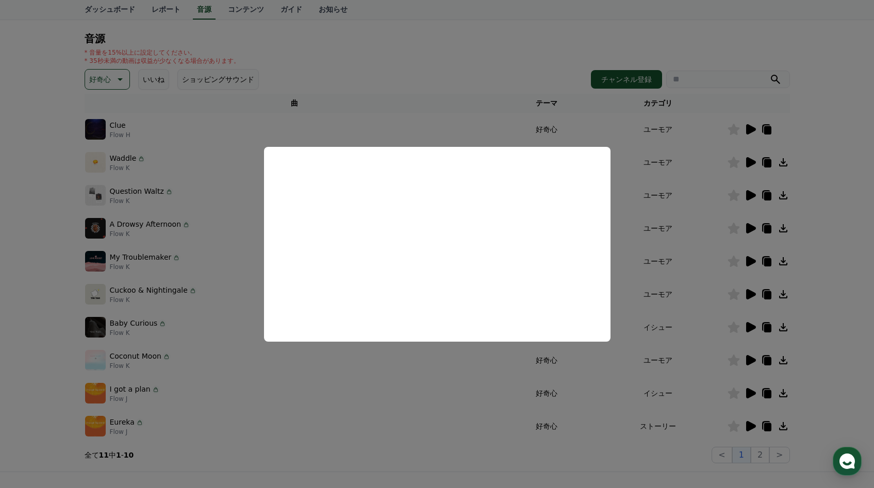
click at [440, 401] on button "close modal" at bounding box center [437, 244] width 874 height 488
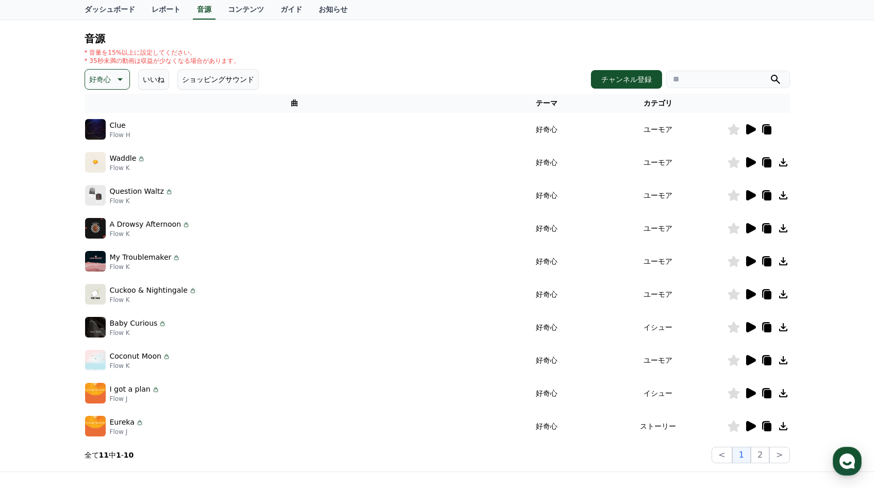
click at [752, 295] on icon at bounding box center [751, 294] width 10 height 10
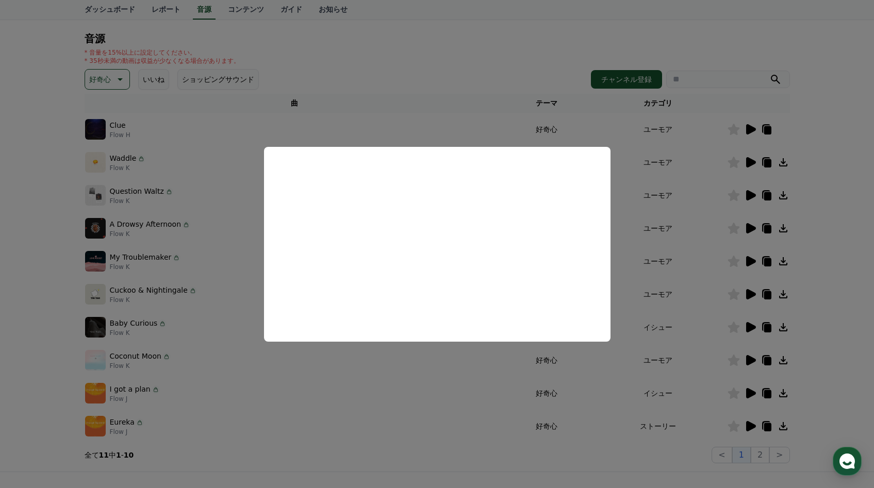
click at [342, 366] on button "close modal" at bounding box center [437, 244] width 874 height 488
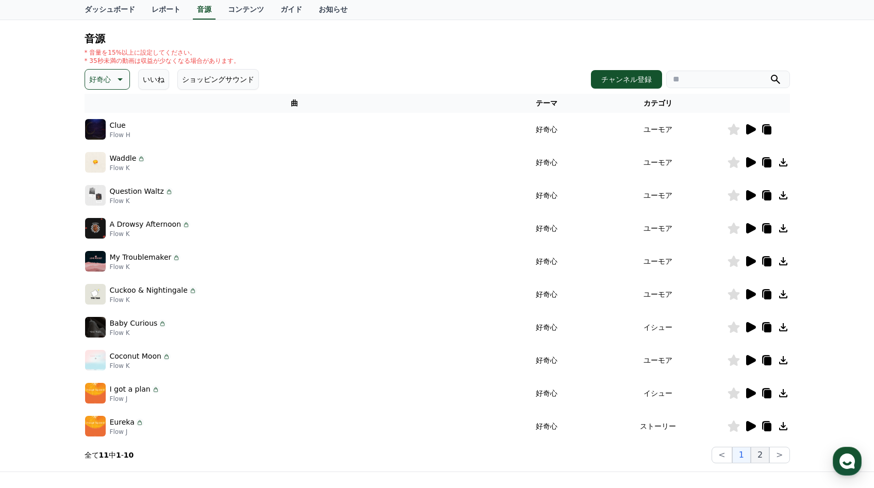
click at [767, 448] on button "2" at bounding box center [760, 455] width 19 height 16
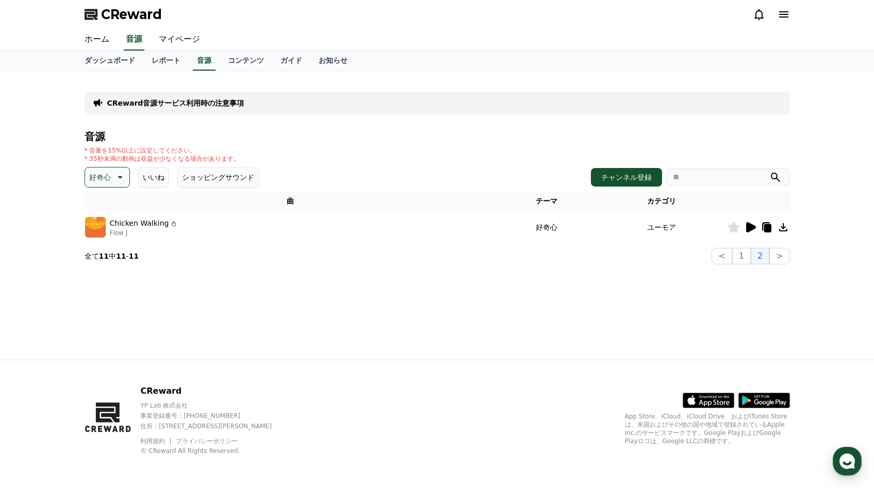
click at [747, 227] on icon at bounding box center [751, 227] width 10 height 10
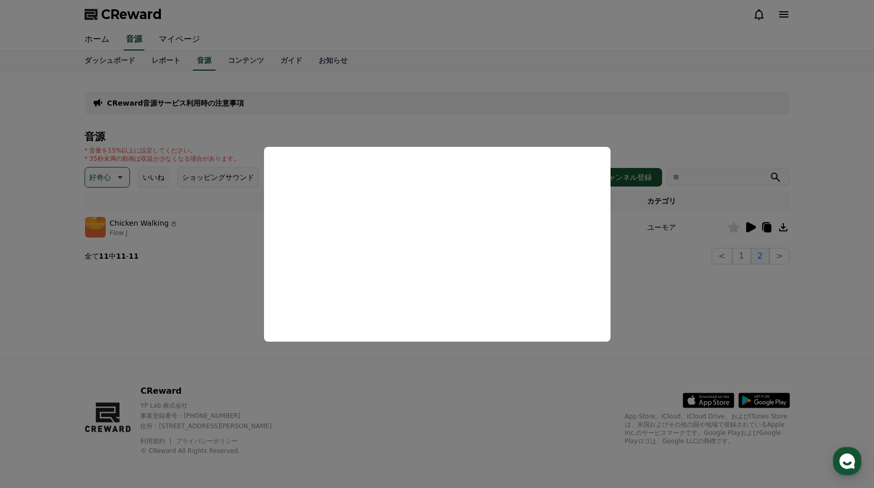
click at [766, 307] on button "close modal" at bounding box center [437, 244] width 874 height 488
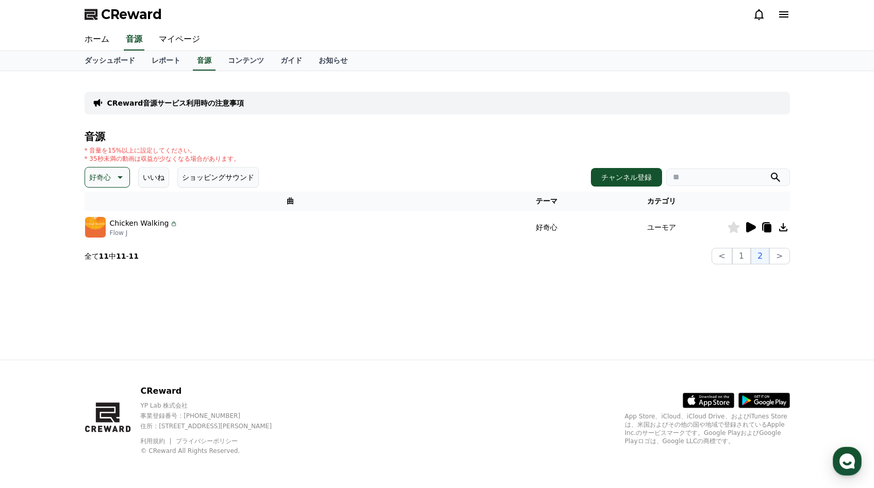
click at [737, 228] on icon at bounding box center [733, 227] width 12 height 11
click at [95, 178] on p "好奇心" at bounding box center [100, 177] width 22 height 14
click at [151, 171] on button "いいね" at bounding box center [153, 177] width 31 height 21
click at [82, 185] on div "CReward音源サービス利用時の注意事項 音源 * 音量を15%以上に設定してください。 * 35秒未満の動画は収益が少なくなる場合があります。 好奇心 テ…" at bounding box center [437, 171] width 714 height 193
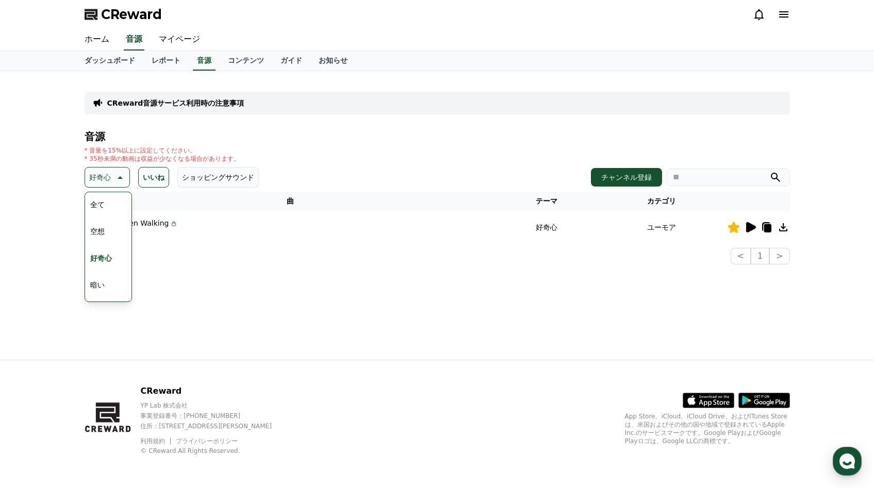
click at [98, 213] on button "全て" at bounding box center [97, 204] width 23 height 23
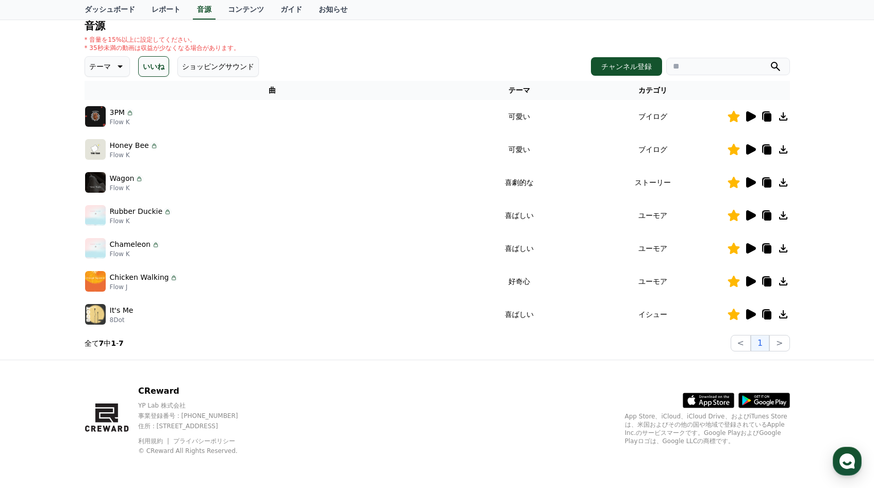
click at [749, 117] on icon at bounding box center [751, 116] width 10 height 10
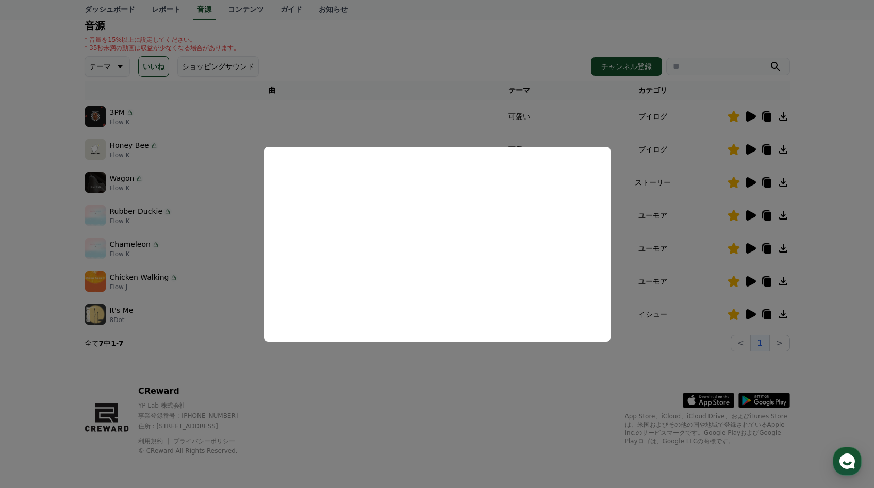
click at [412, 55] on button "close modal" at bounding box center [437, 244] width 874 height 488
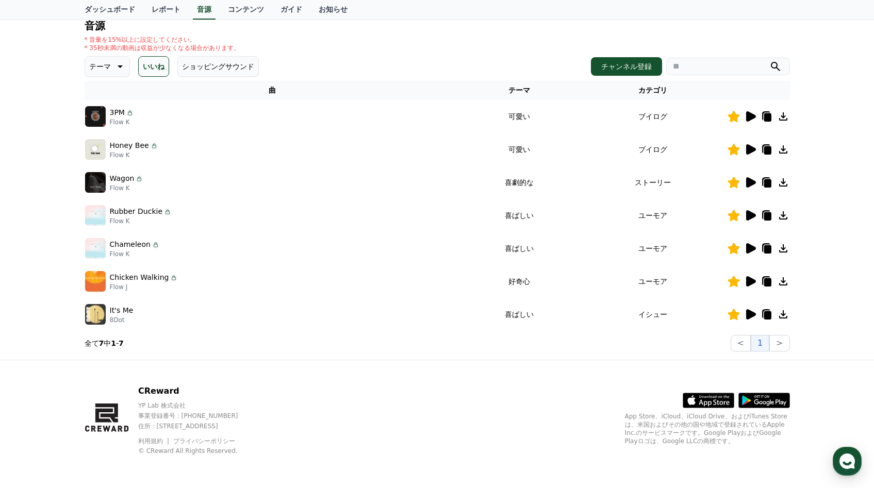
click at [750, 149] on icon at bounding box center [751, 149] width 10 height 10
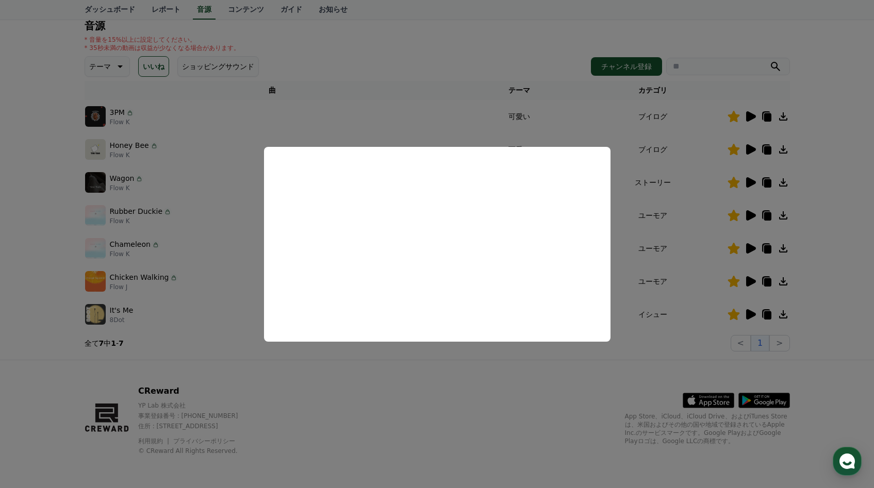
click at [349, 388] on button "close modal" at bounding box center [437, 244] width 874 height 488
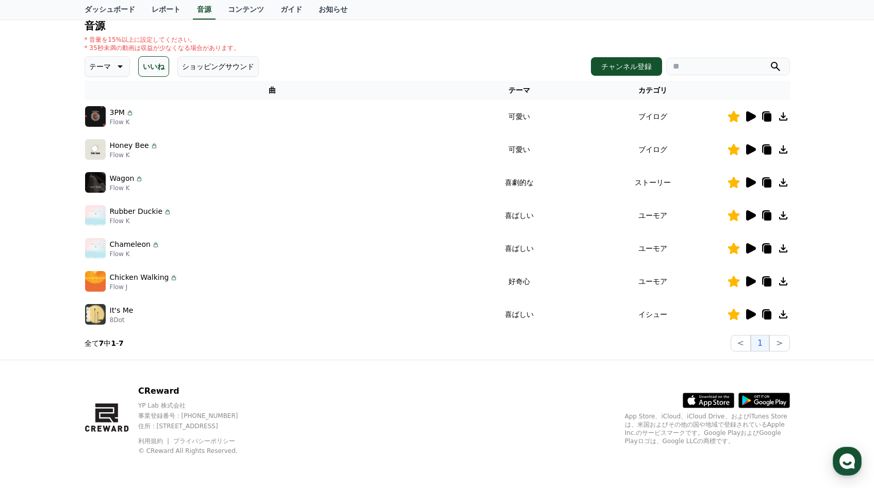
click at [747, 181] on icon at bounding box center [751, 182] width 10 height 10
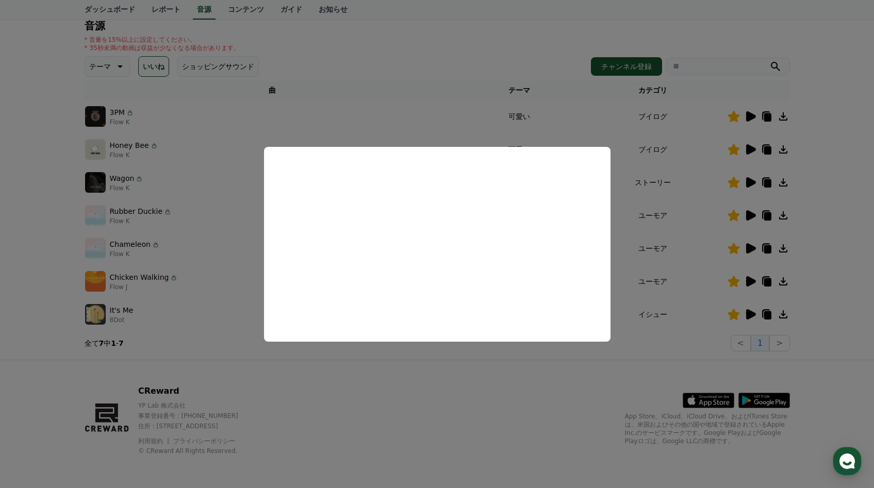
click at [404, 346] on button "close modal" at bounding box center [437, 244] width 874 height 488
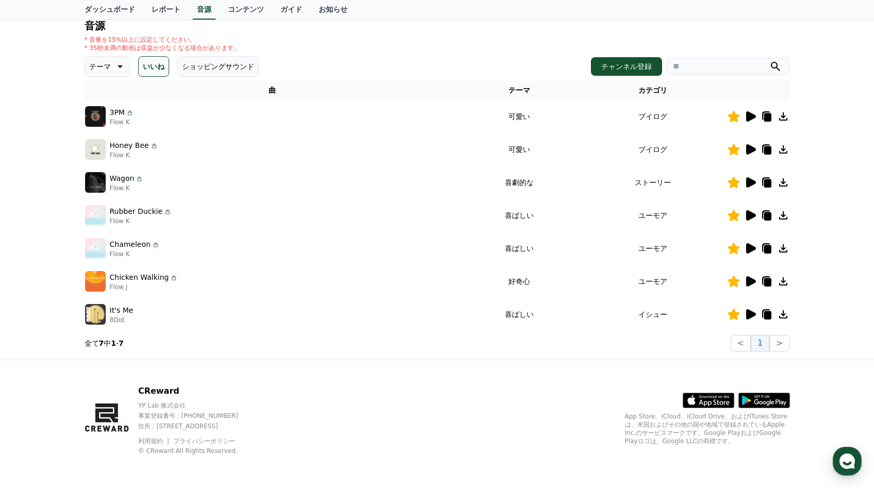
click at [747, 218] on icon at bounding box center [751, 215] width 10 height 10
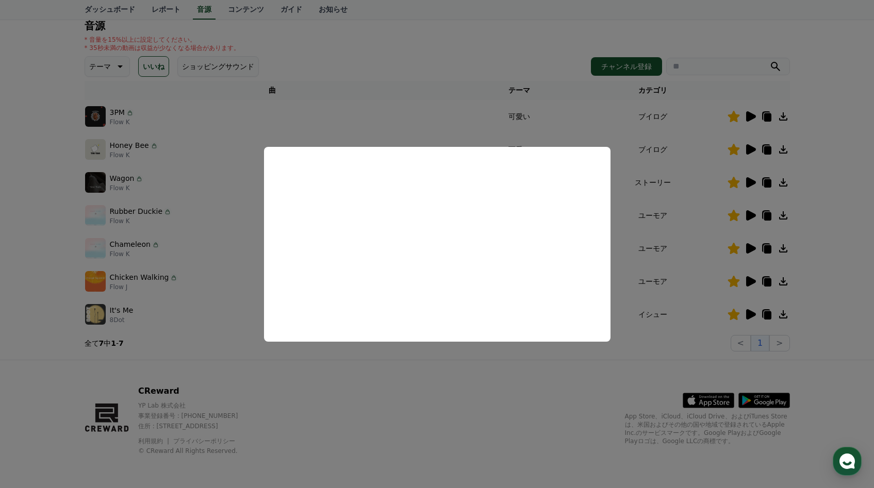
click at [299, 367] on button "close modal" at bounding box center [437, 244] width 874 height 488
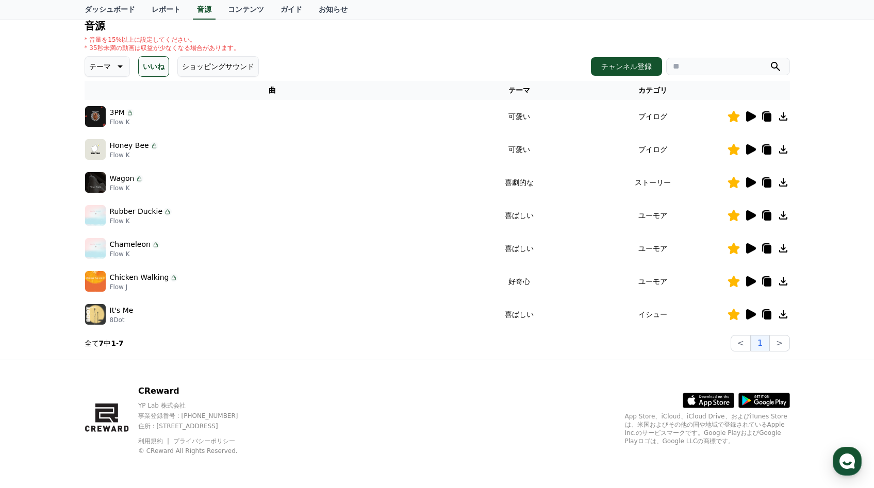
click at [744, 247] on icon at bounding box center [750, 248] width 12 height 12
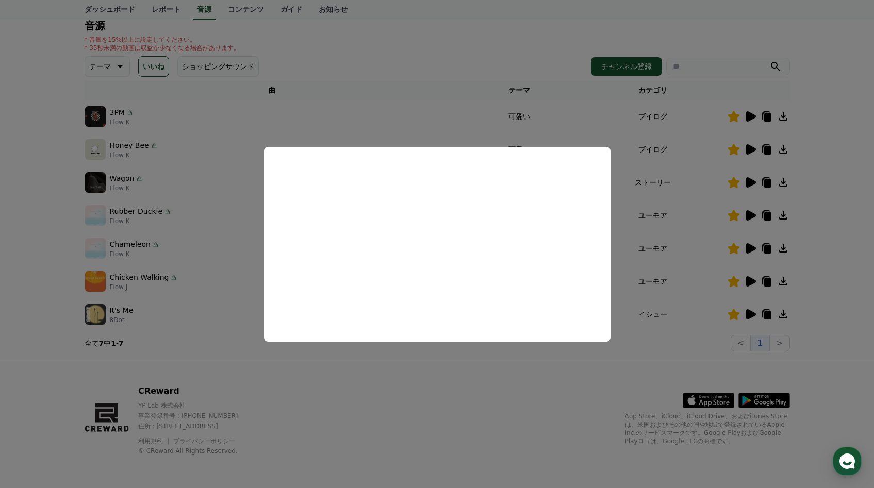
click at [307, 355] on button "close modal" at bounding box center [437, 244] width 874 height 488
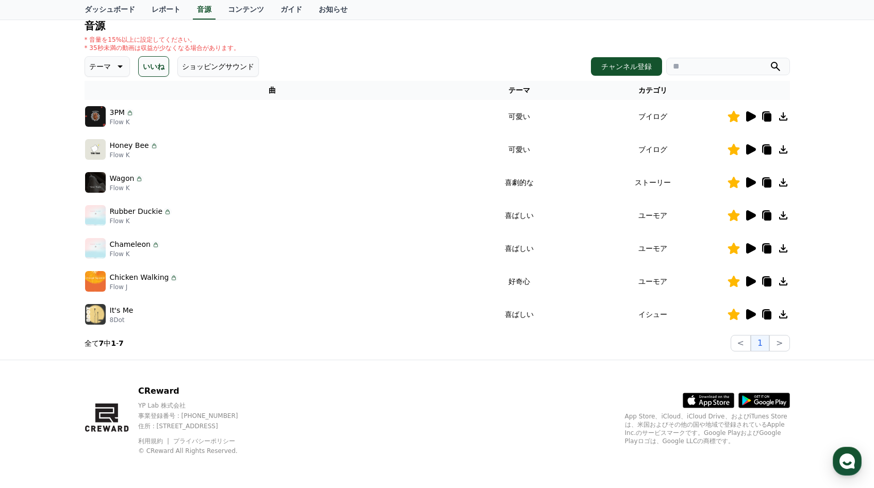
click at [745, 286] on icon at bounding box center [750, 281] width 12 height 12
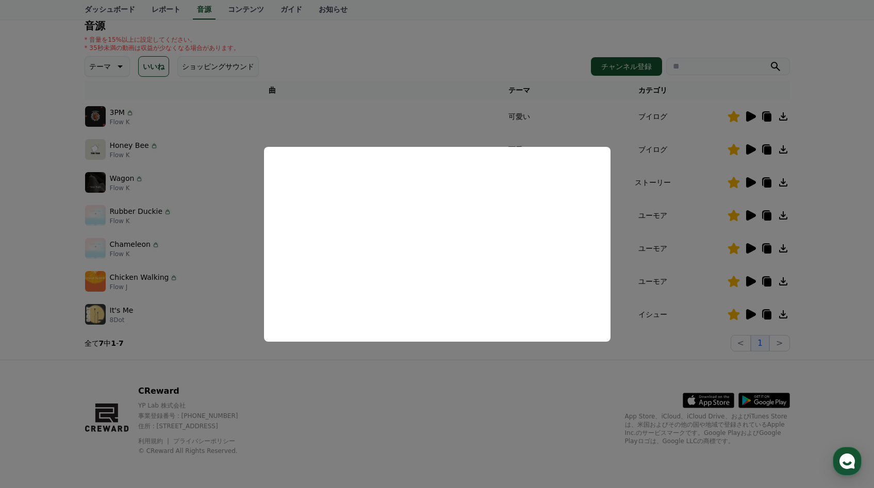
click at [274, 364] on button "close modal" at bounding box center [437, 244] width 874 height 488
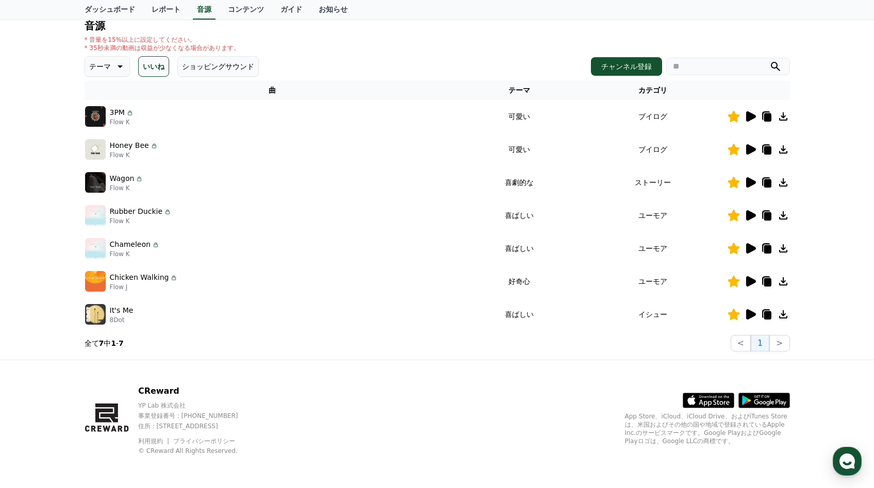
click at [748, 317] on icon at bounding box center [751, 314] width 10 height 10
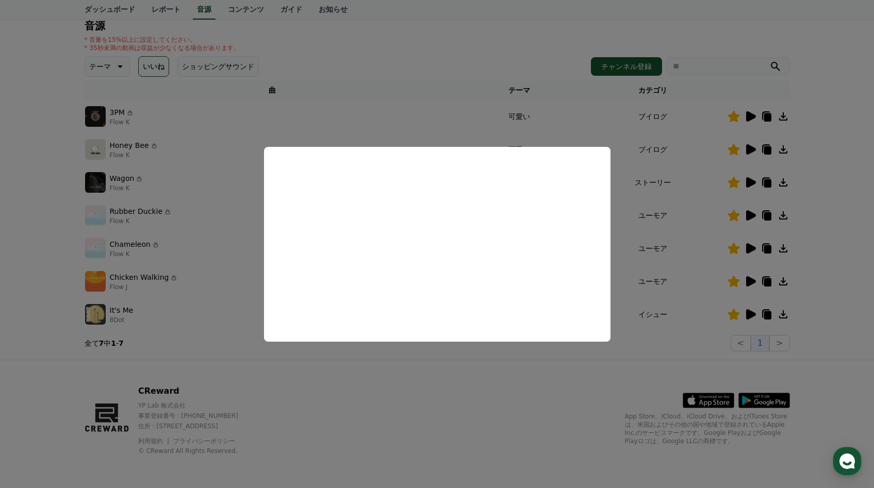
click at [201, 351] on button "close modal" at bounding box center [437, 244] width 874 height 488
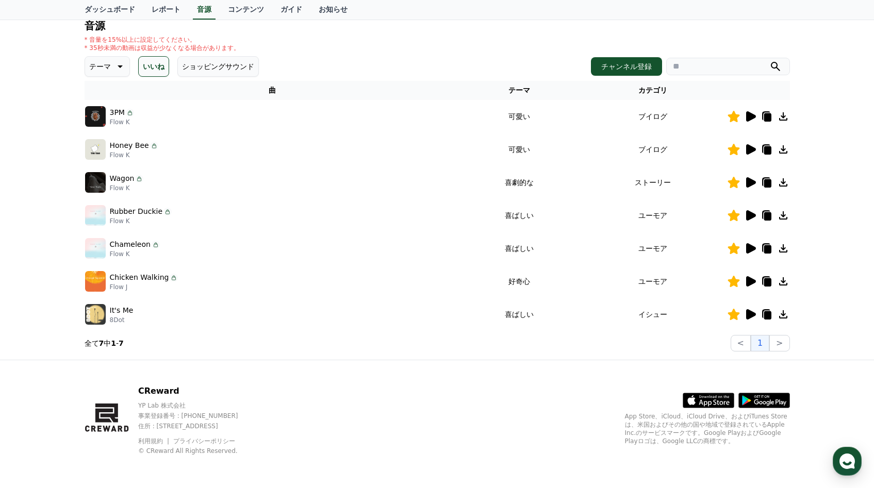
click at [753, 211] on icon at bounding box center [750, 215] width 12 height 12
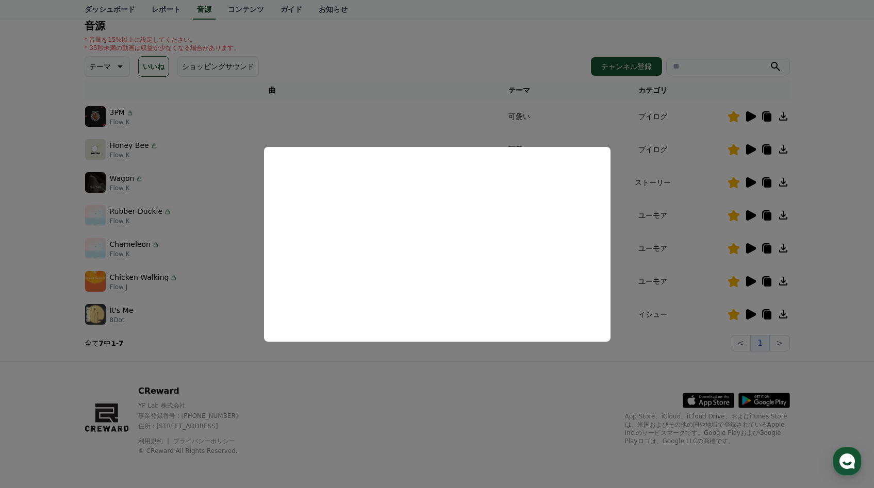
click at [283, 362] on button "close modal" at bounding box center [437, 244] width 874 height 488
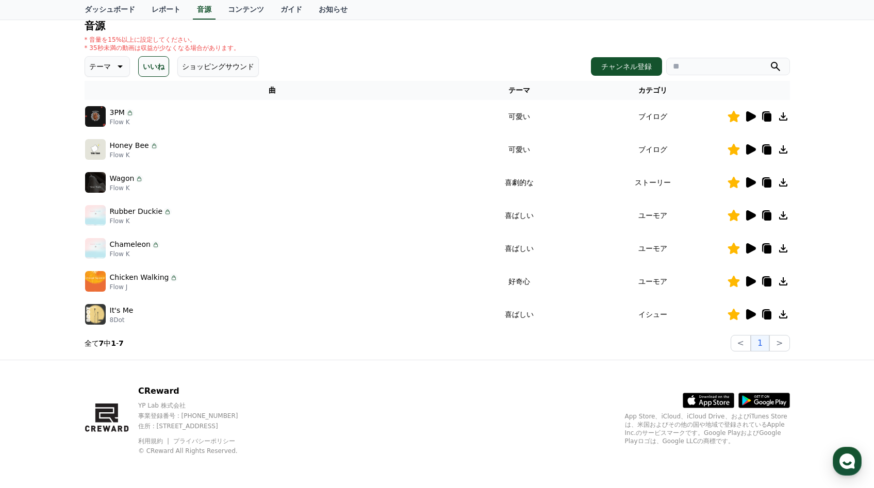
click at [749, 118] on icon at bounding box center [751, 116] width 10 height 10
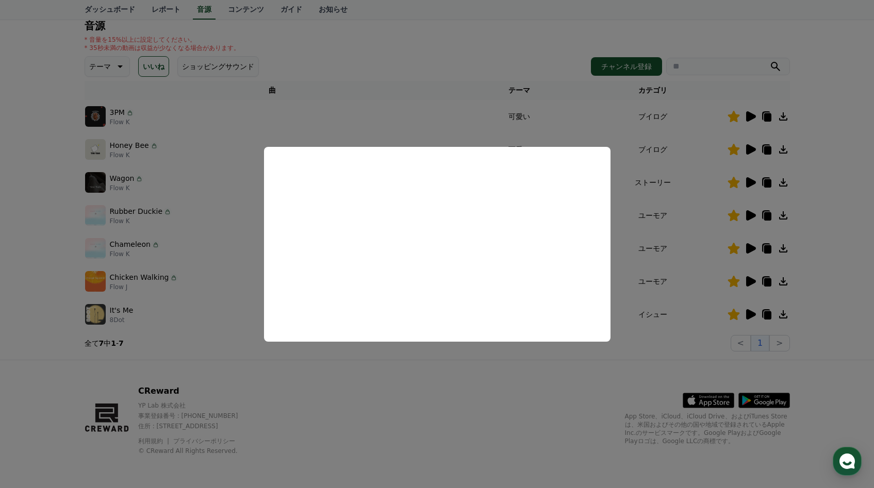
click at [393, 374] on button "close modal" at bounding box center [437, 244] width 874 height 488
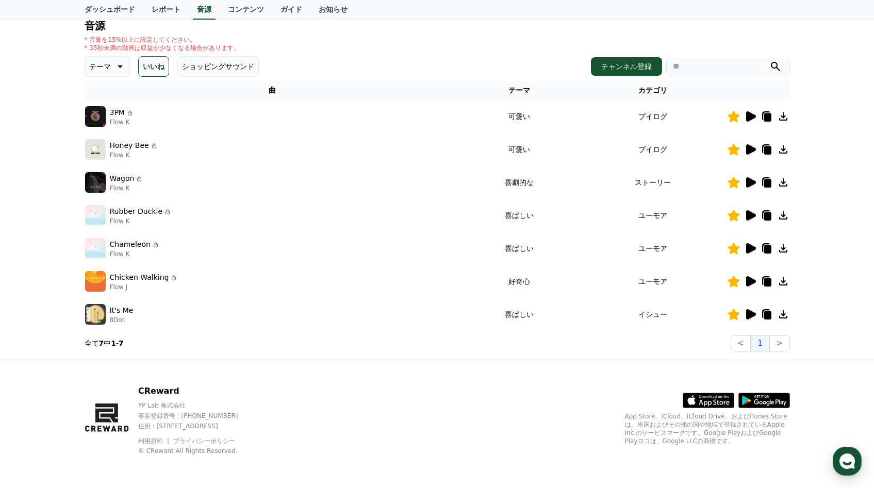
click at [733, 118] on icon at bounding box center [733, 116] width 12 height 11
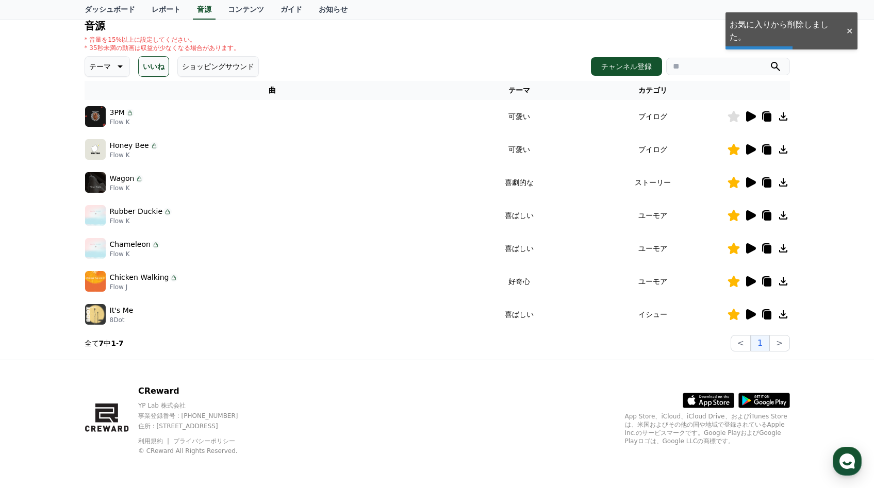
click at [747, 148] on icon at bounding box center [751, 149] width 10 height 10
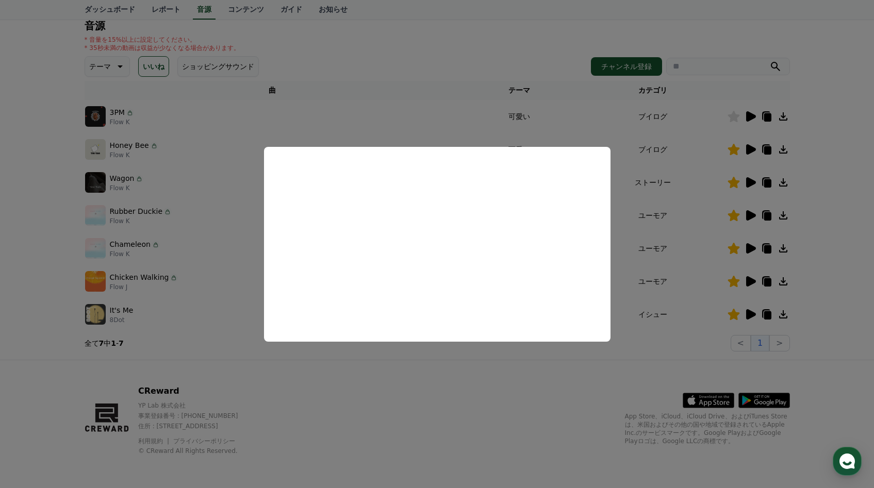
click at [330, 361] on button "close modal" at bounding box center [437, 244] width 874 height 488
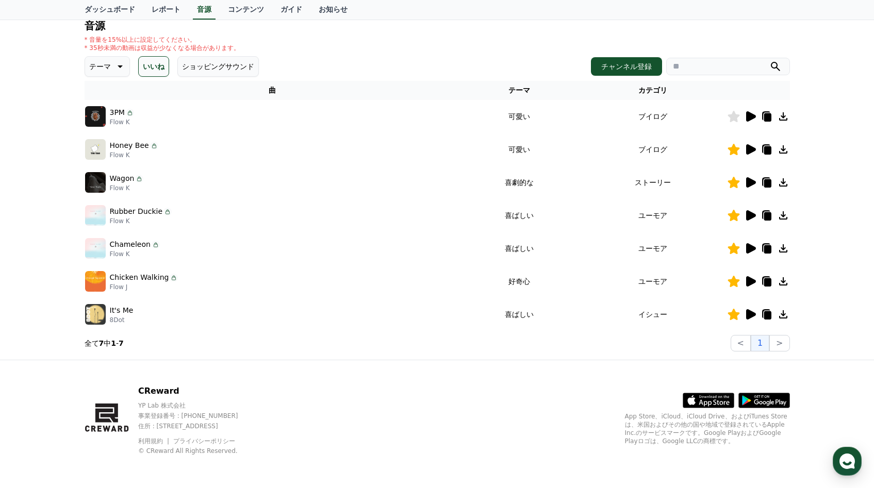
click at [752, 178] on icon at bounding box center [750, 182] width 12 height 12
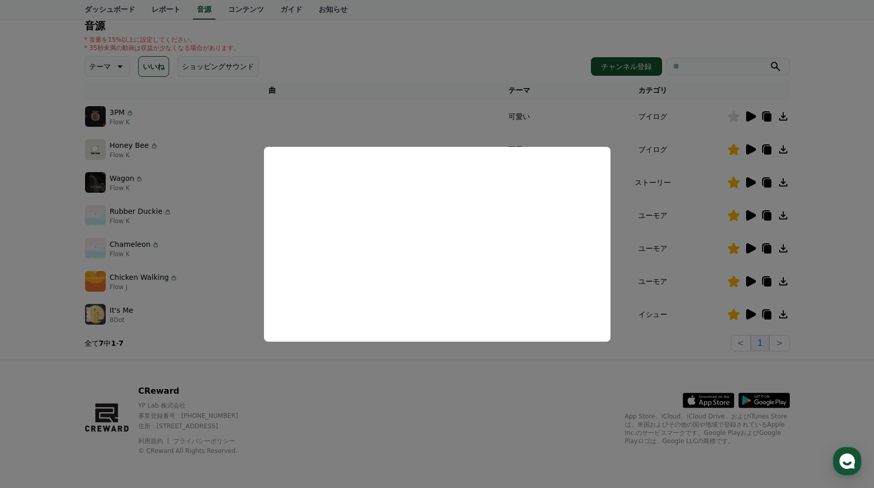
click at [319, 363] on button "close modal" at bounding box center [437, 244] width 874 height 488
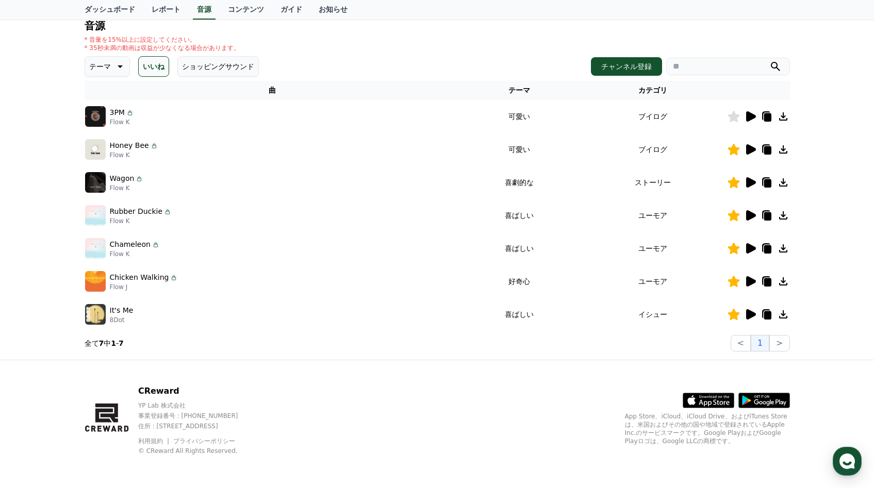
click at [751, 213] on icon at bounding box center [751, 215] width 10 height 10
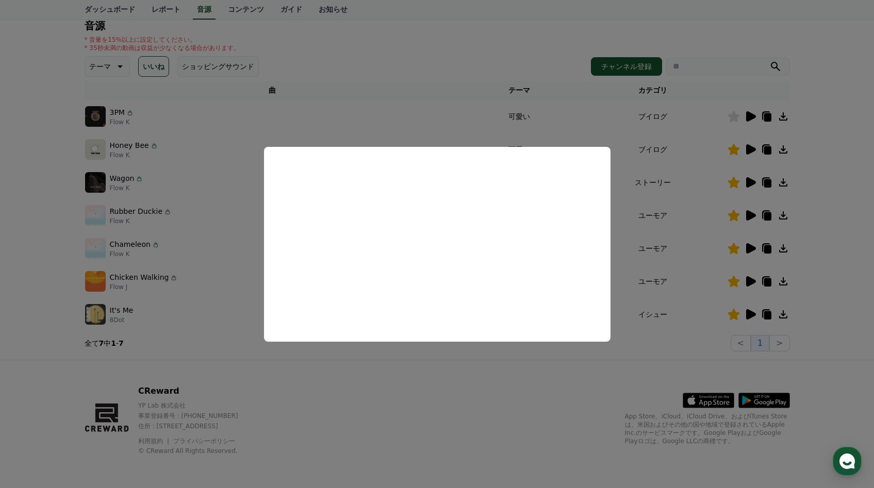
click at [365, 368] on button "close modal" at bounding box center [437, 244] width 874 height 488
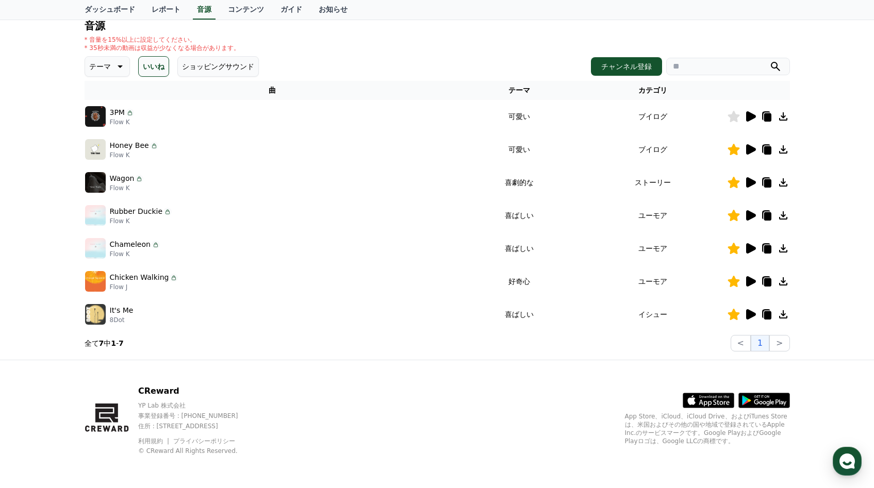
click at [749, 245] on icon at bounding box center [751, 248] width 10 height 10
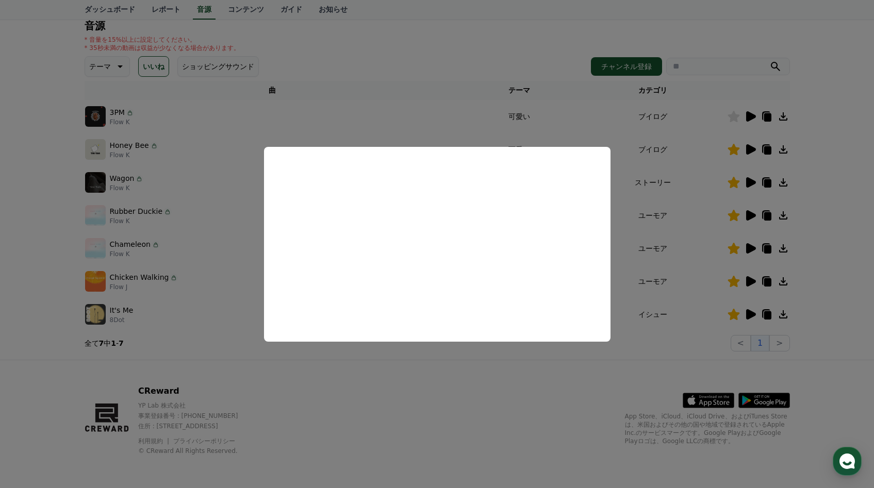
drag, startPoint x: 382, startPoint y: 371, endPoint x: 362, endPoint y: 352, distance: 27.7
click at [382, 372] on button "close modal" at bounding box center [437, 244] width 874 height 488
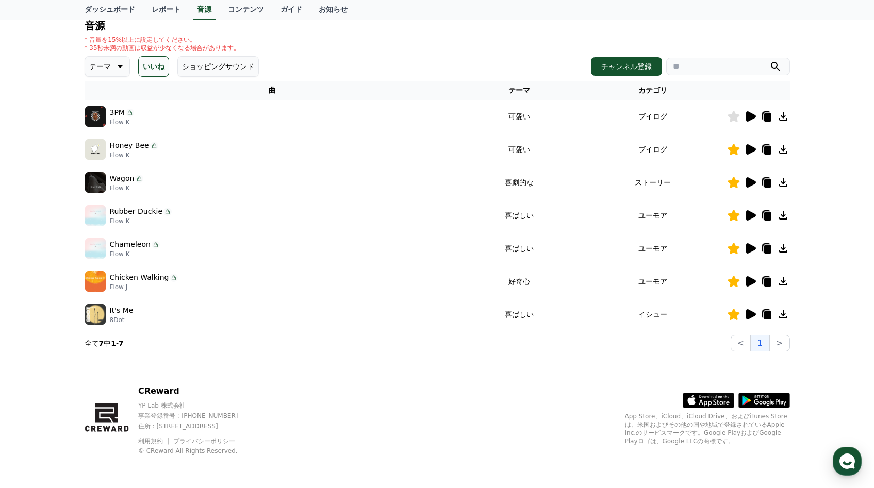
click at [749, 277] on icon at bounding box center [751, 281] width 10 height 10
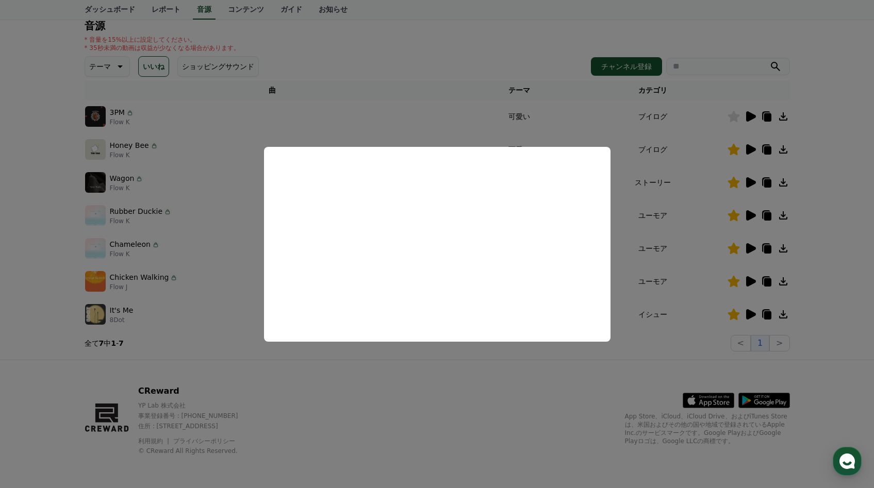
click at [409, 373] on button "close modal" at bounding box center [437, 244] width 874 height 488
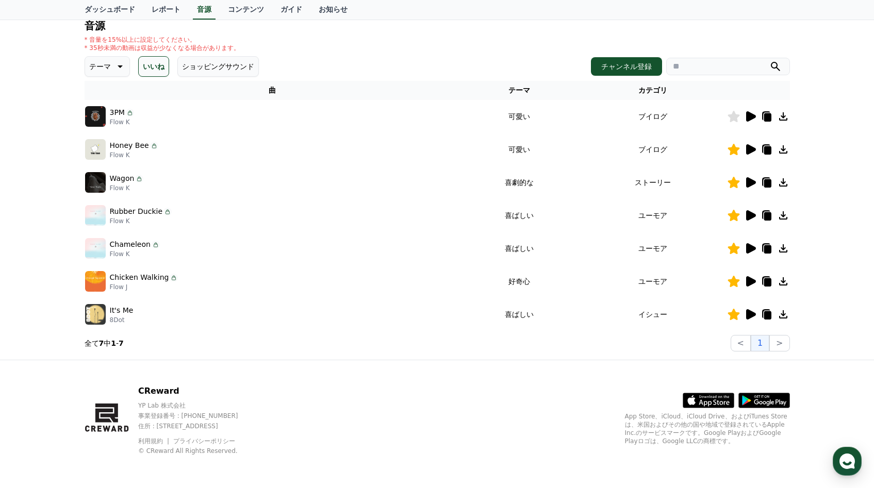
click at [754, 316] on icon at bounding box center [751, 314] width 10 height 10
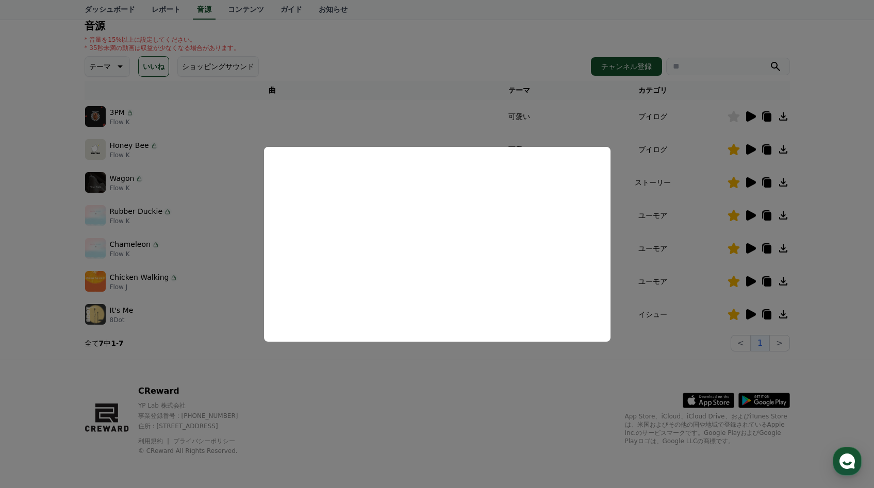
click at [428, 367] on button "close modal" at bounding box center [437, 244] width 874 height 488
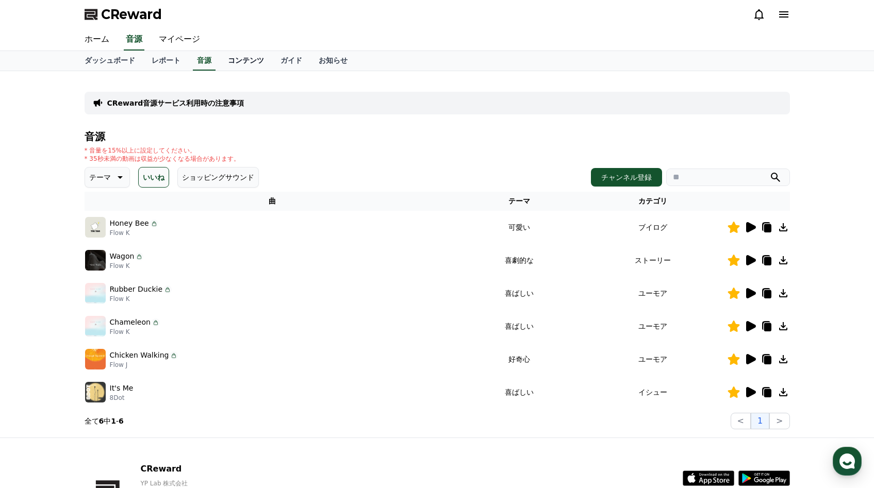
click at [246, 57] on link "コンテンツ" at bounding box center [246, 61] width 53 height 20
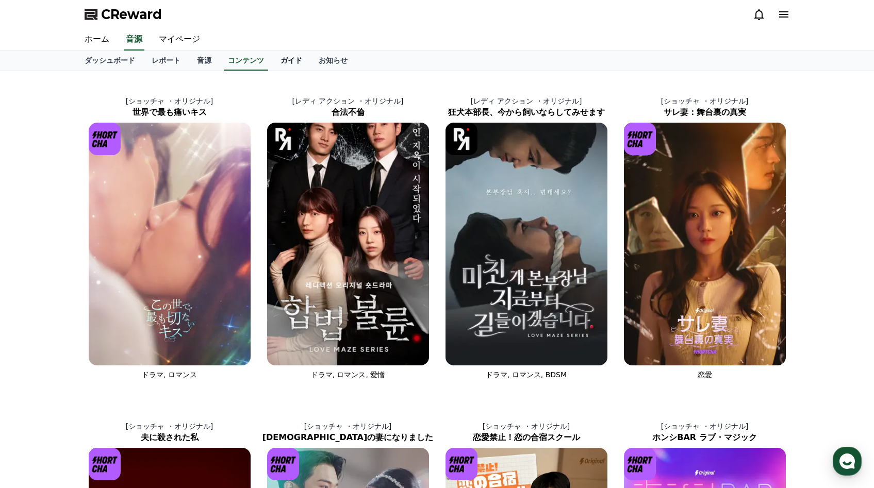
click at [280, 58] on link "ガイド" at bounding box center [291, 61] width 38 height 20
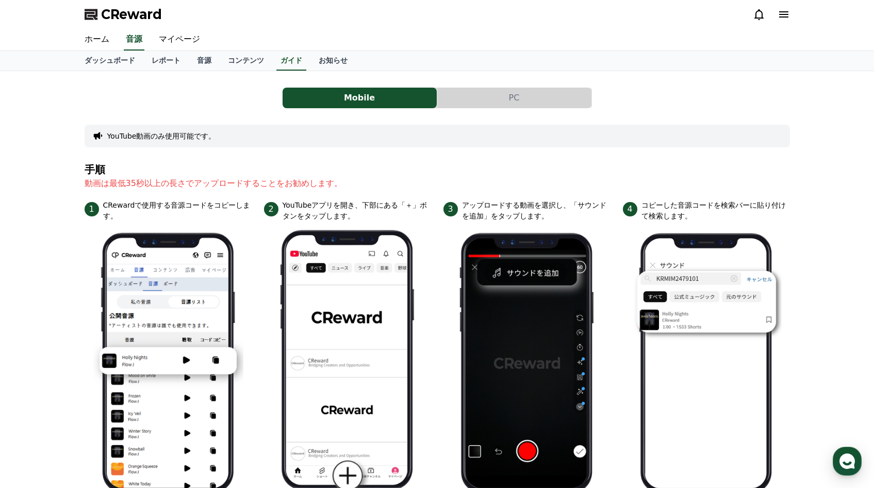
click at [501, 93] on button "PC" at bounding box center [514, 98] width 154 height 21
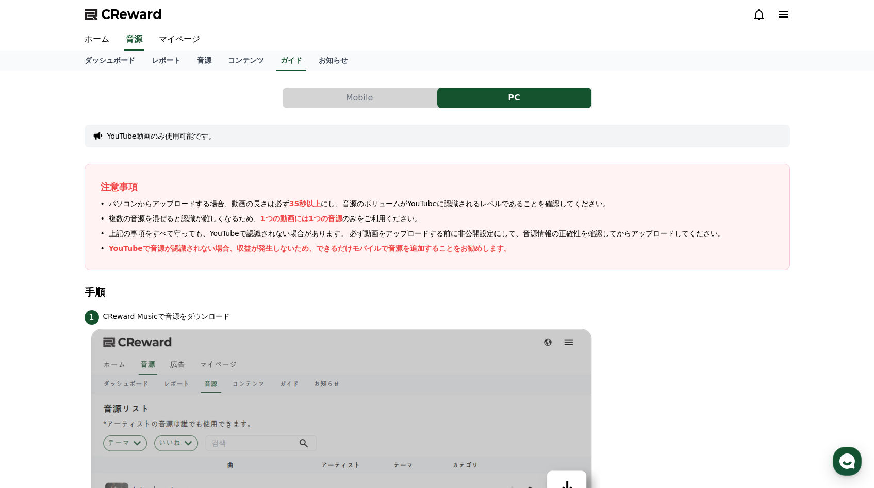
click at [378, 94] on button "Mobile" at bounding box center [360, 98] width 154 height 21
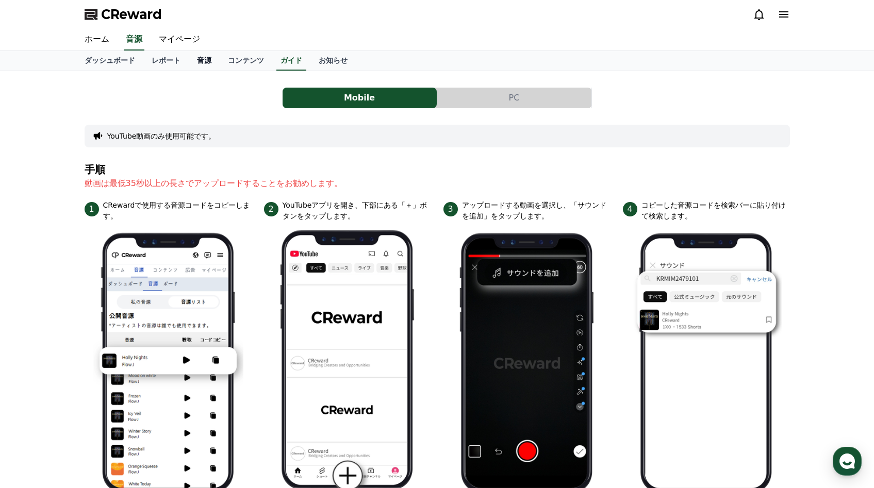
click at [212, 64] on link "音源" at bounding box center [204, 61] width 31 height 20
